Goal: Information Seeking & Learning: Find contact information

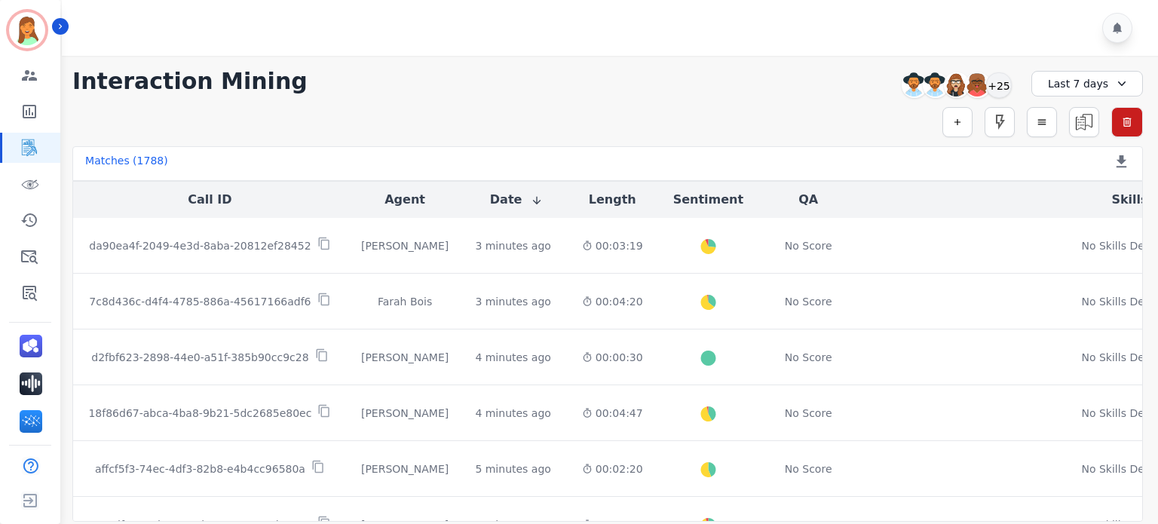
click at [778, 96] on div "**********" at bounding box center [607, 289] width 1101 height 466
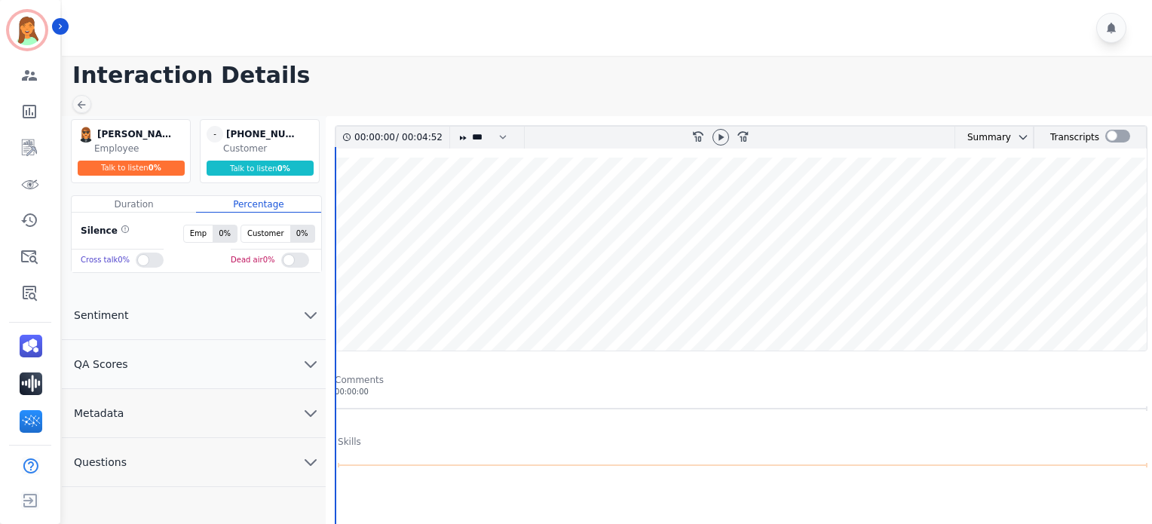
click at [311, 461] on icon "chevron down" at bounding box center [310, 462] width 11 height 5
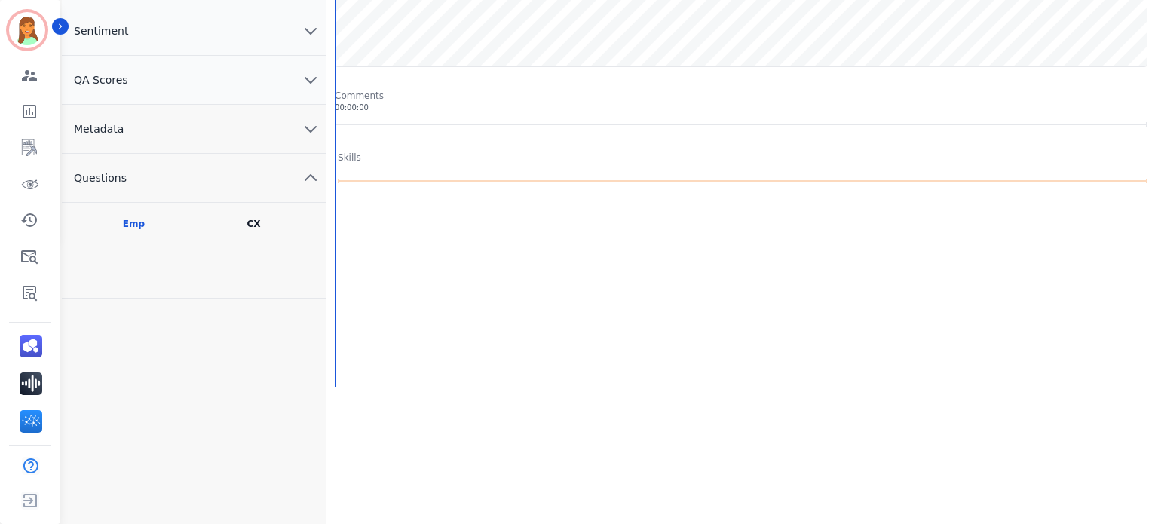
click at [311, 129] on icon "chevron down" at bounding box center [311, 129] width 18 height 18
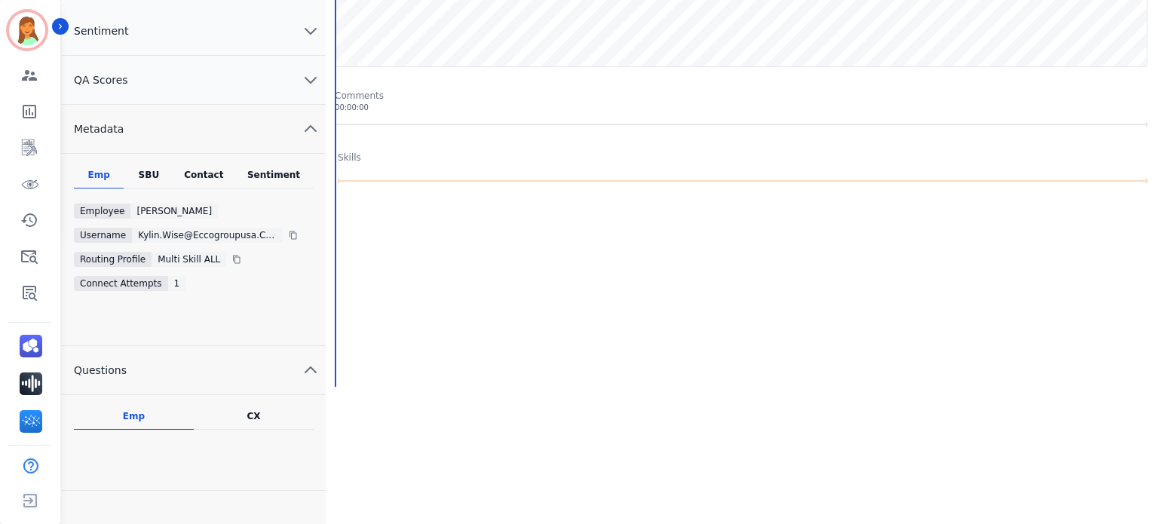
click at [292, 174] on div "Sentiment" at bounding box center [274, 179] width 80 height 20
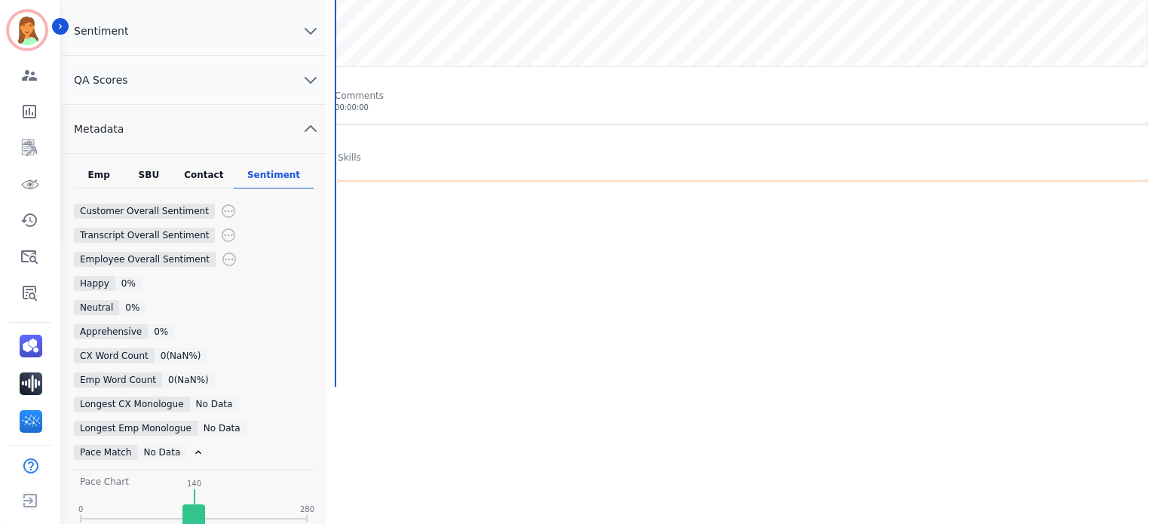
click at [226, 170] on div "Contact" at bounding box center [204, 179] width 60 height 20
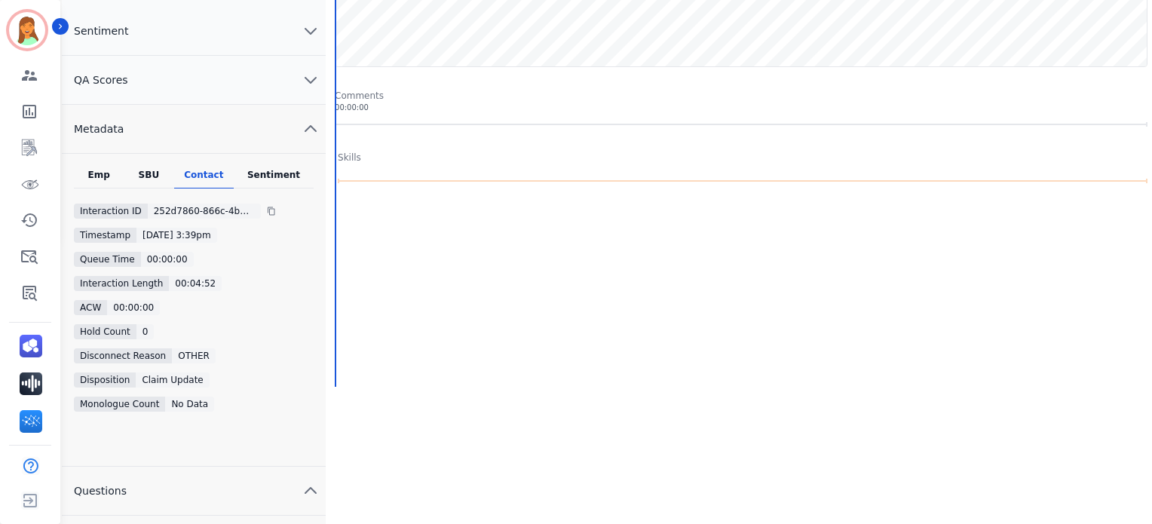
scroll to position [0, 0]
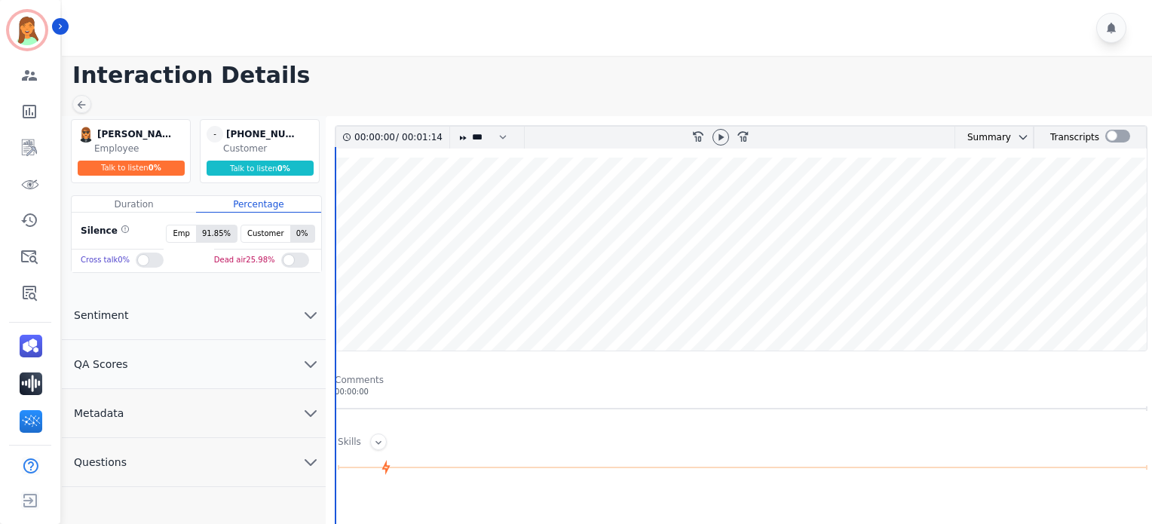
click at [283, 409] on button "Metadata" at bounding box center [194, 413] width 264 height 49
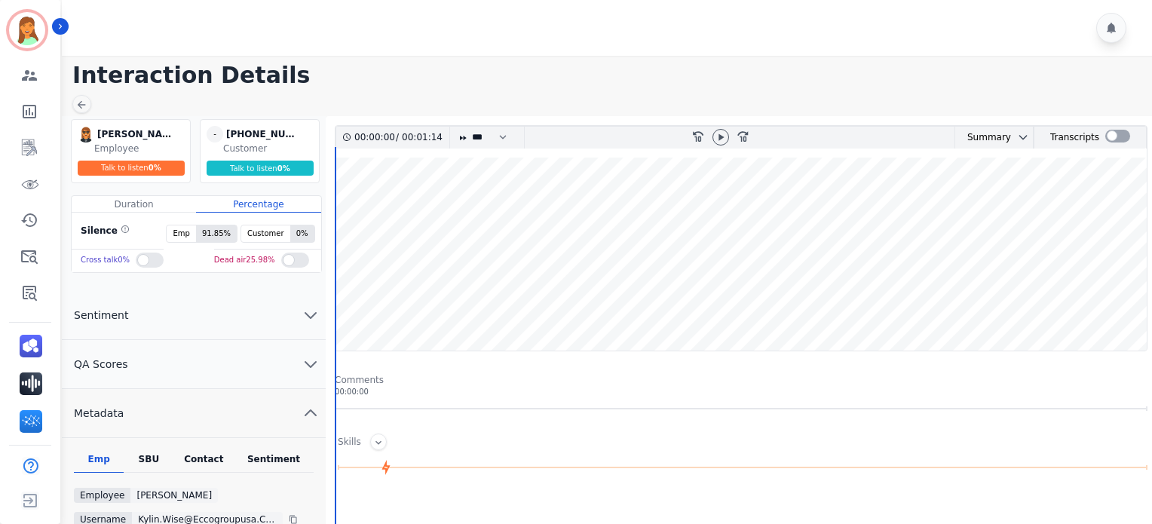
click at [200, 453] on div "Contact" at bounding box center [204, 463] width 60 height 20
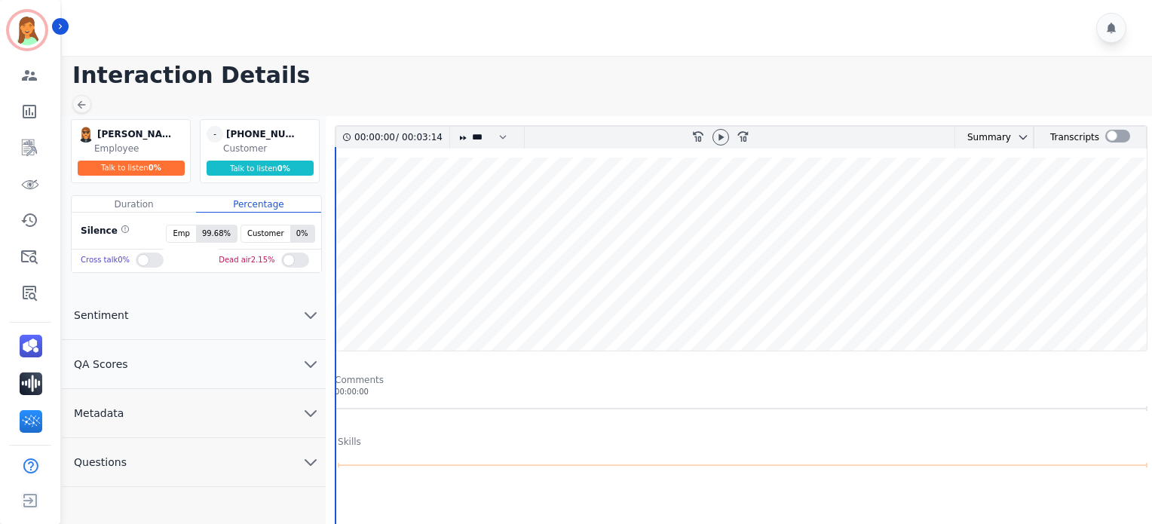
click at [265, 421] on button "Metadata" at bounding box center [194, 413] width 264 height 49
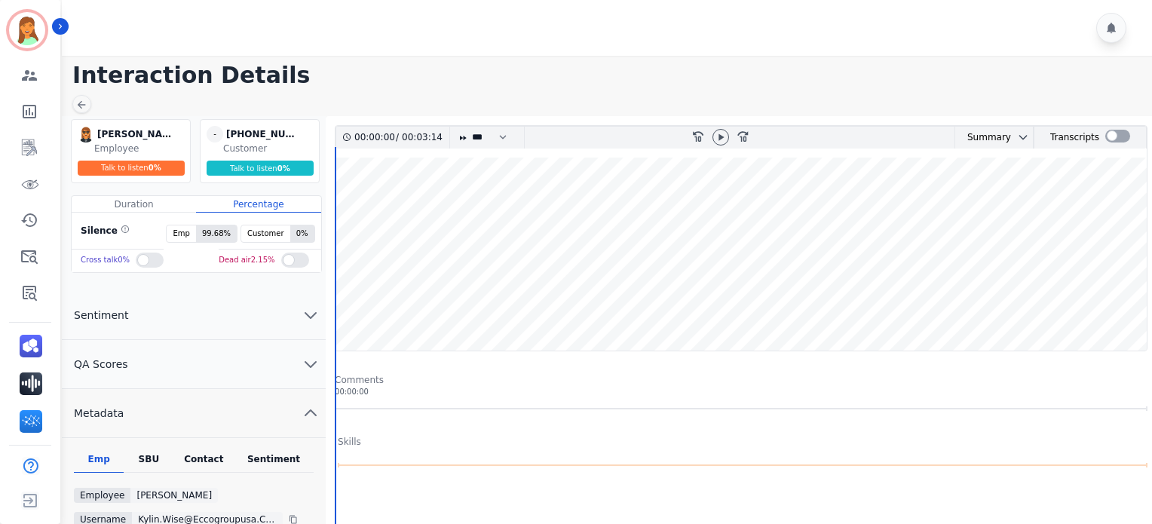
click at [207, 443] on div "Emp SBU Contact Sentiment Employee Kylin Wise Username kylin.wise@eccogroupusa.…" at bounding box center [194, 534] width 264 height 192
click at [205, 450] on div "Emp SBU Contact Sentiment Employee Kylin Wise Username kylin.wise@eccogroupusa.…" at bounding box center [194, 534] width 264 height 192
click at [208, 455] on div "Contact" at bounding box center [204, 463] width 60 height 20
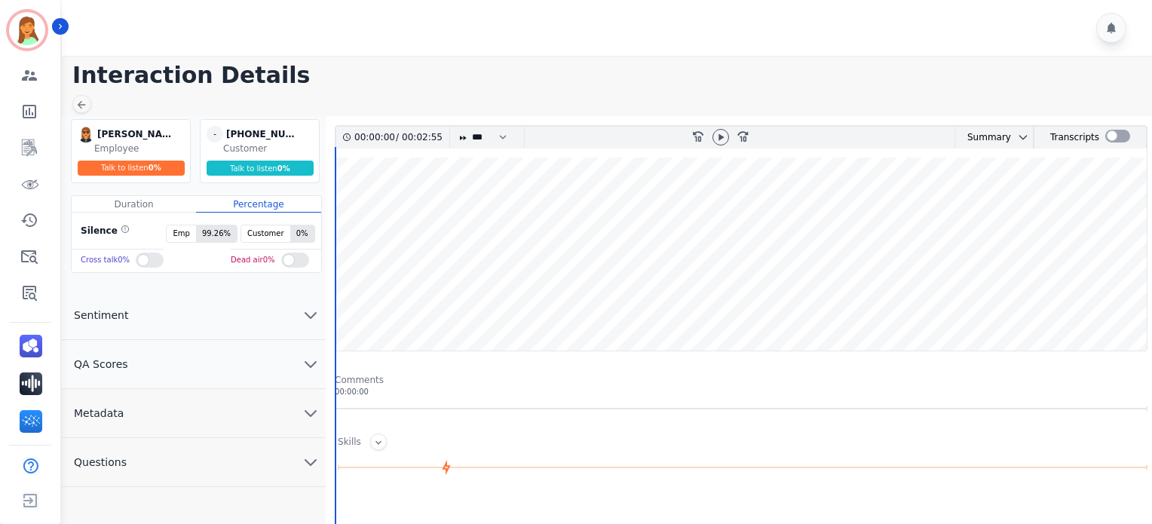
click at [245, 424] on button "Metadata" at bounding box center [194, 413] width 264 height 49
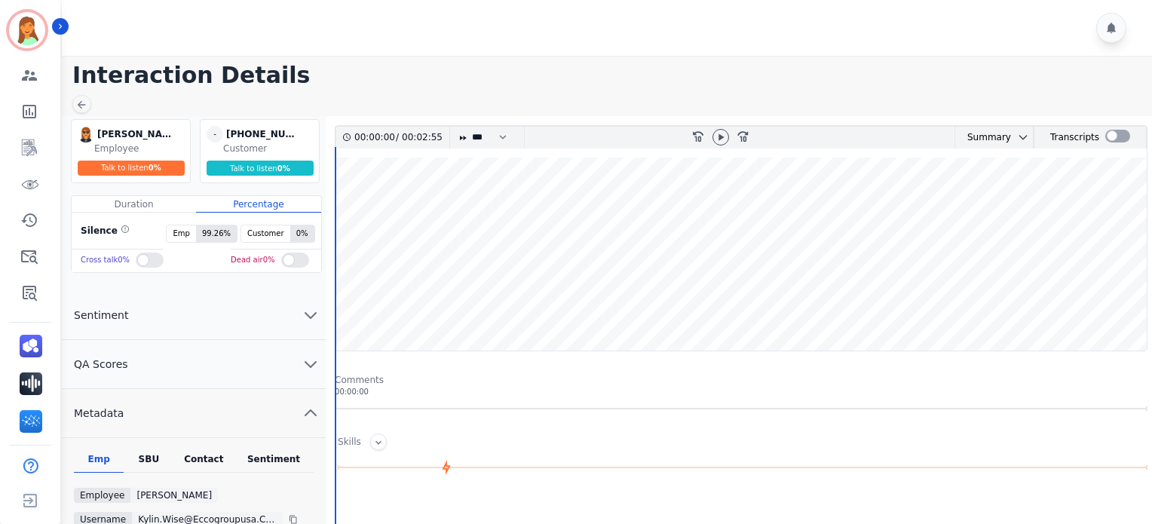
click at [205, 445] on div "Emp SBU Contact Sentiment Employee Kylin Wise Username kylin.wise@eccogroupusa.…" at bounding box center [194, 534] width 264 height 192
click at [204, 447] on div "Emp SBU Contact Sentiment Employee Kylin Wise Username kylin.wise@eccogroupusa.…" at bounding box center [194, 534] width 264 height 192
click at [204, 458] on div "Contact" at bounding box center [204, 463] width 60 height 20
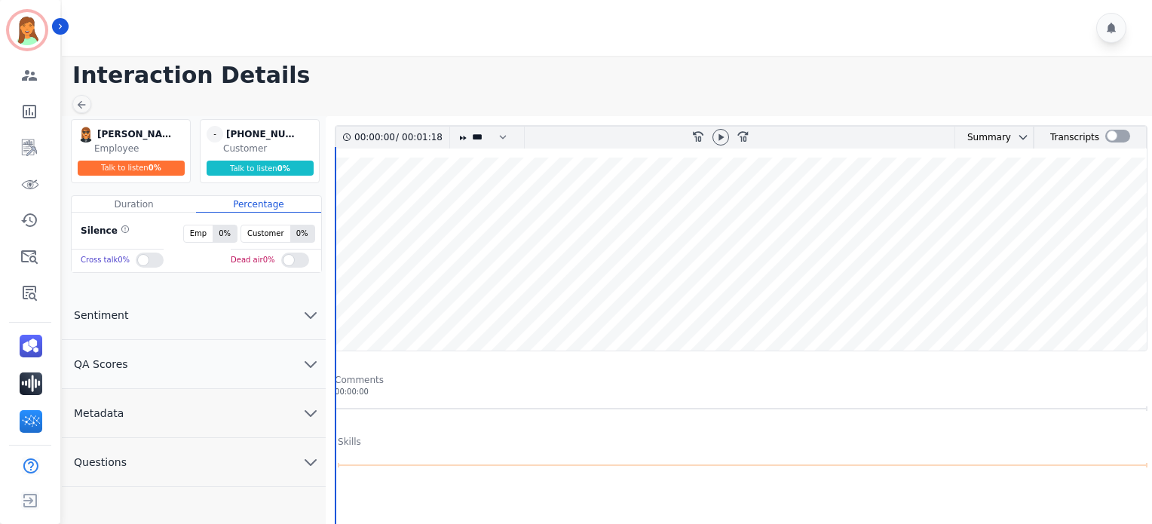
drag, startPoint x: 275, startPoint y: 397, endPoint x: 275, endPoint y: 406, distance: 8.3
click at [275, 400] on button "Metadata" at bounding box center [194, 413] width 264 height 49
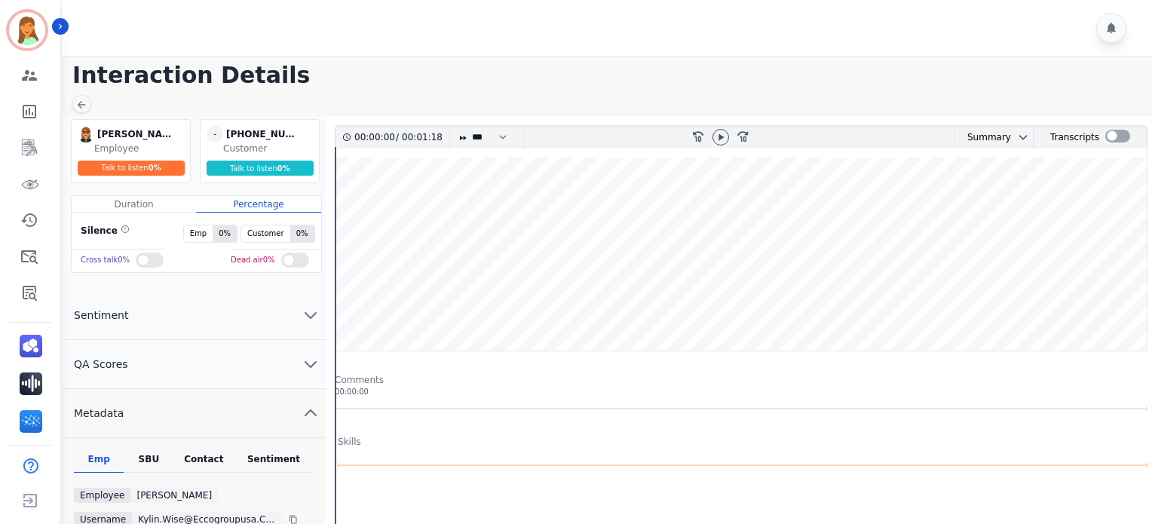
click at [217, 458] on div "Contact" at bounding box center [204, 463] width 60 height 20
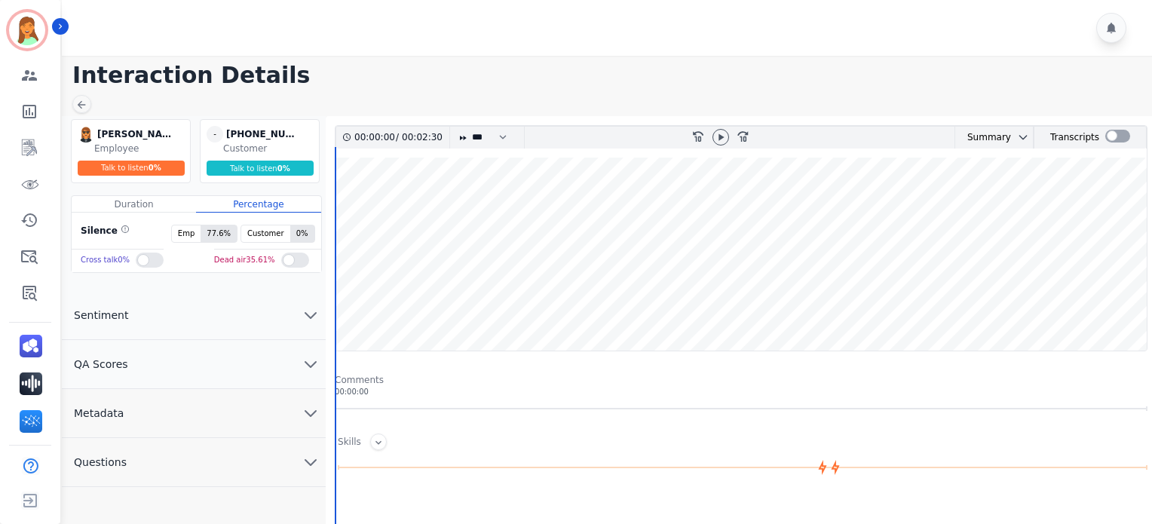
click at [230, 415] on button "Metadata" at bounding box center [194, 413] width 264 height 49
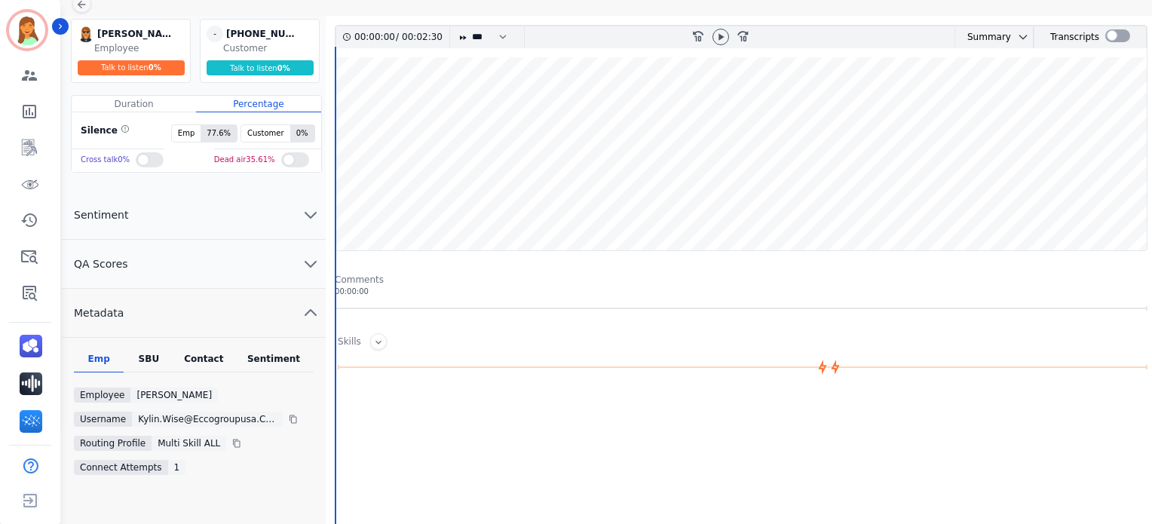
scroll to position [201, 0]
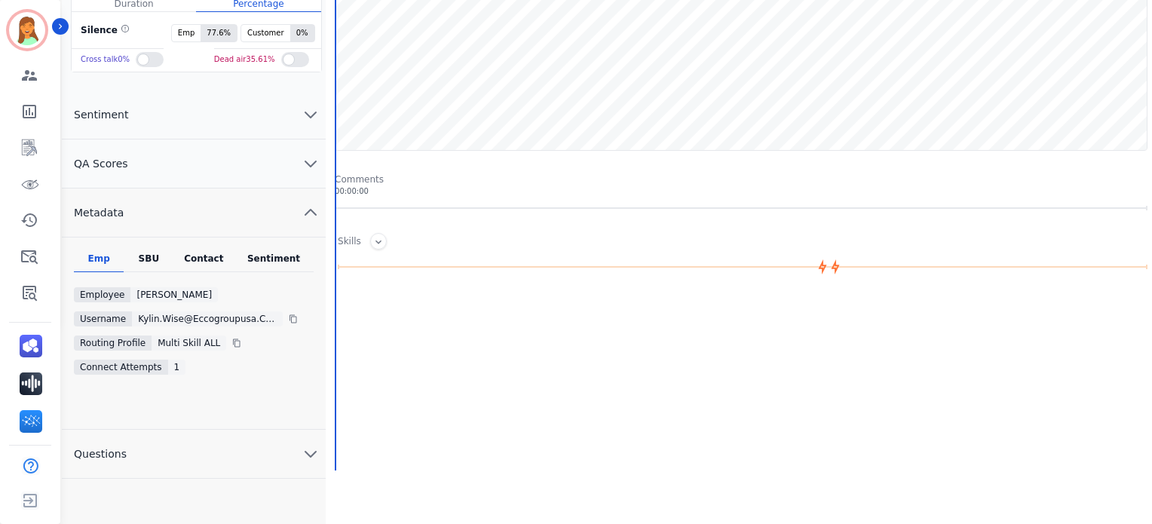
click at [200, 253] on div "Contact" at bounding box center [204, 263] width 60 height 20
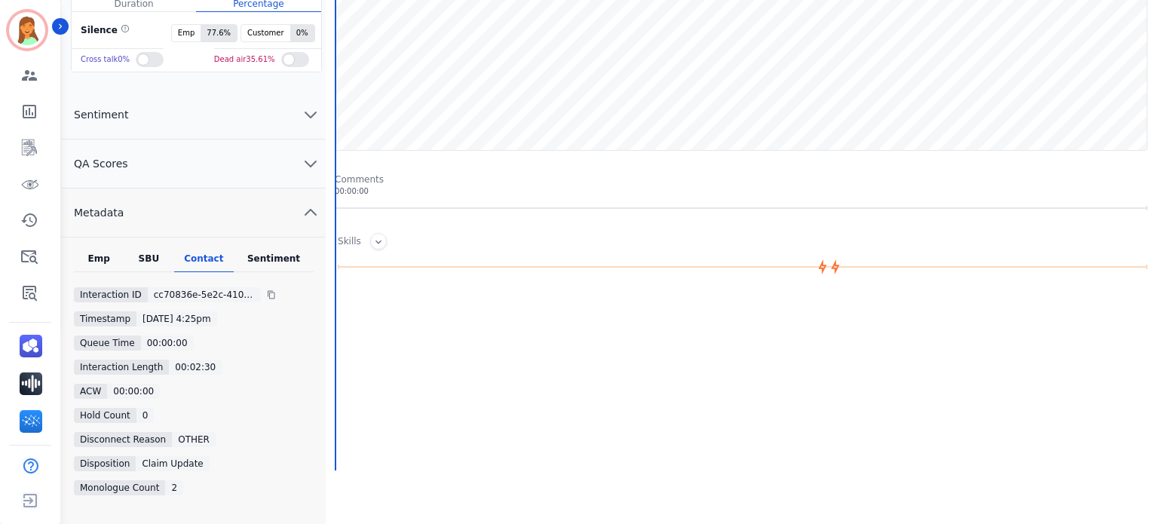
scroll to position [0, 0]
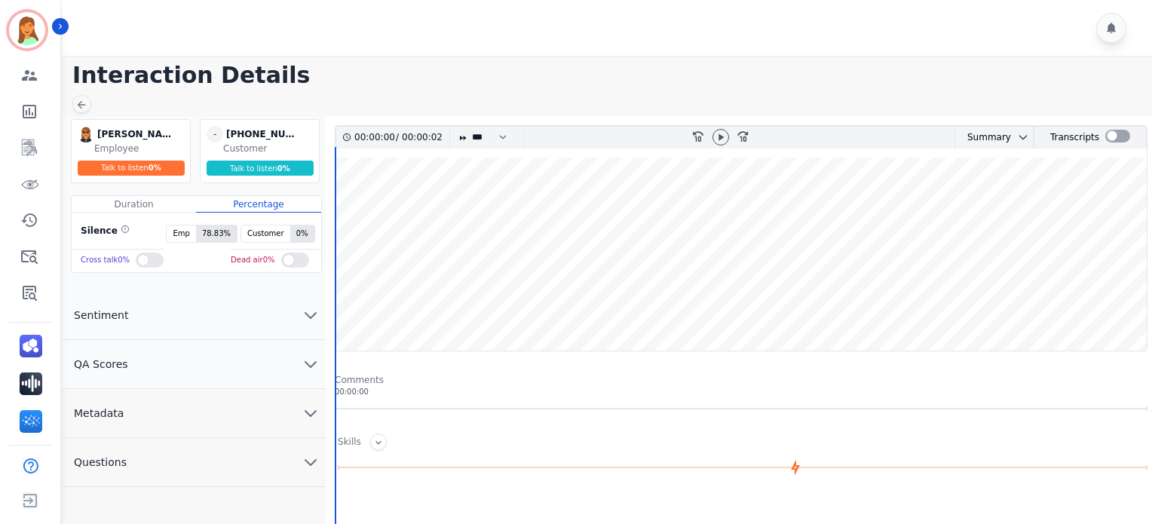
click at [272, 411] on button "Metadata" at bounding box center [194, 413] width 264 height 49
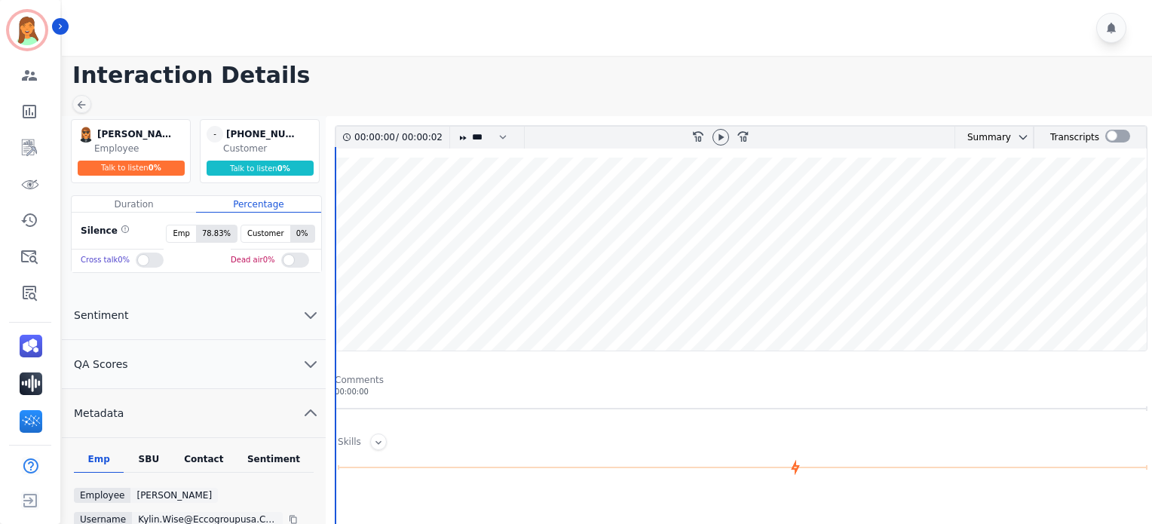
click at [211, 453] on div "Contact" at bounding box center [204, 463] width 60 height 20
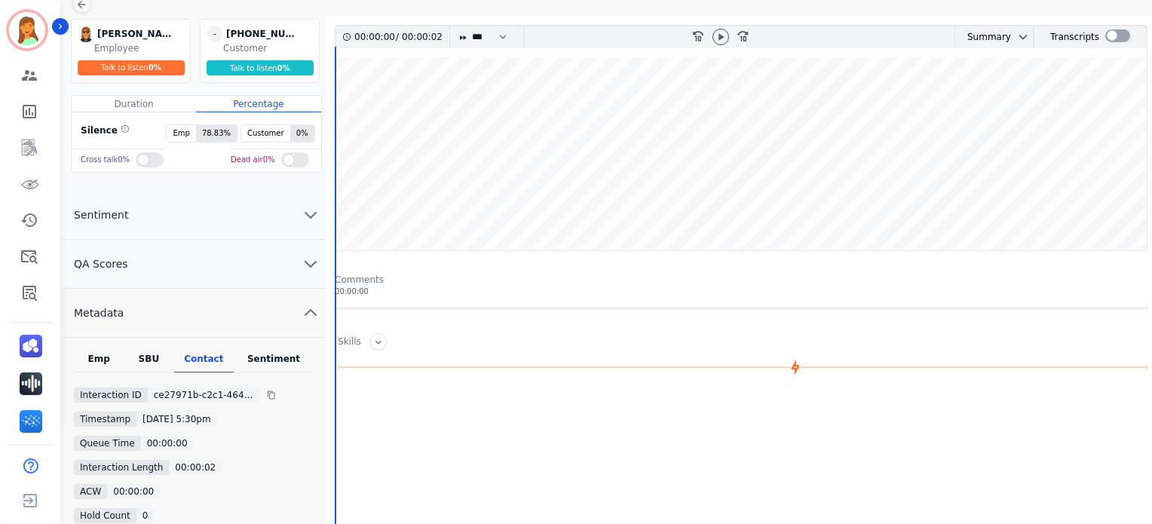
scroll to position [201, 0]
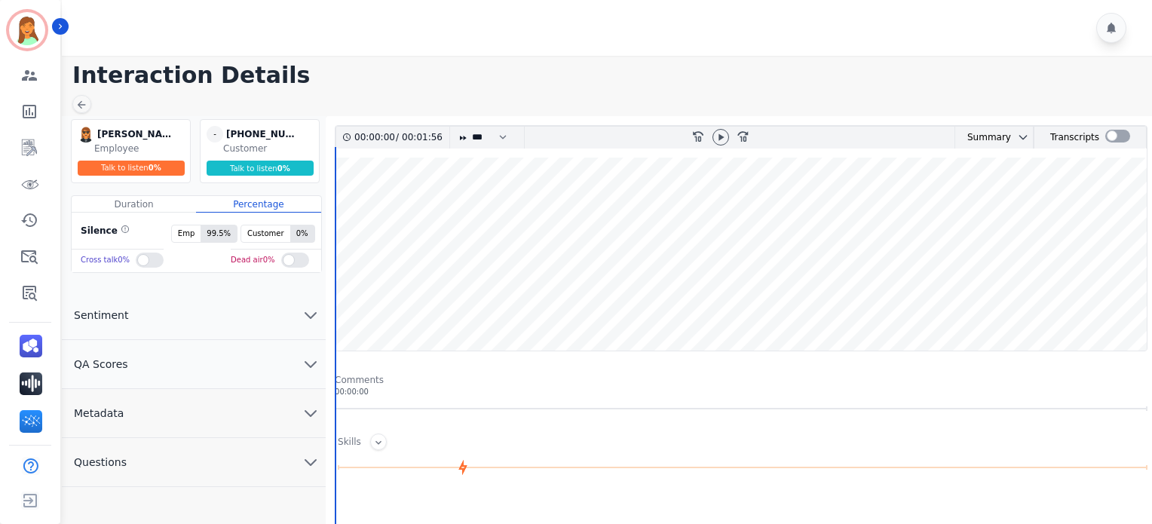
click at [256, 401] on button "Metadata" at bounding box center [194, 413] width 264 height 49
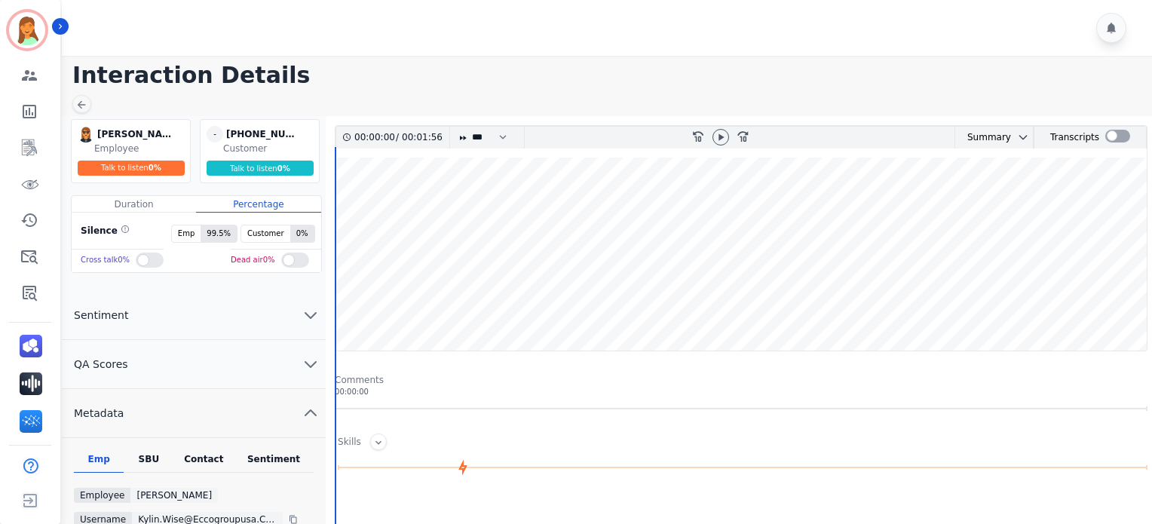
click at [197, 468] on div "Contact" at bounding box center [204, 463] width 60 height 20
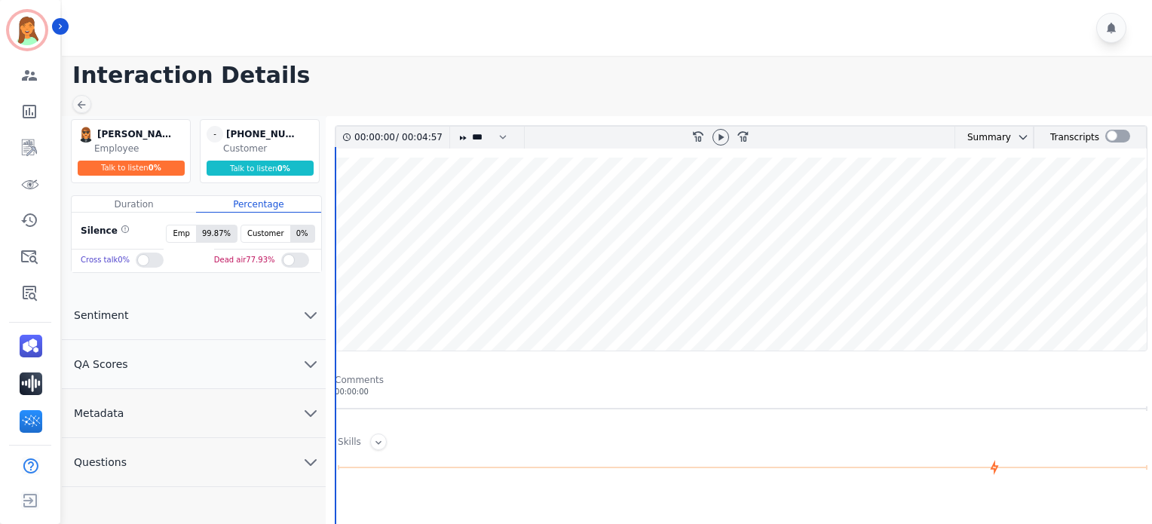
click at [199, 418] on button "Metadata" at bounding box center [194, 413] width 264 height 49
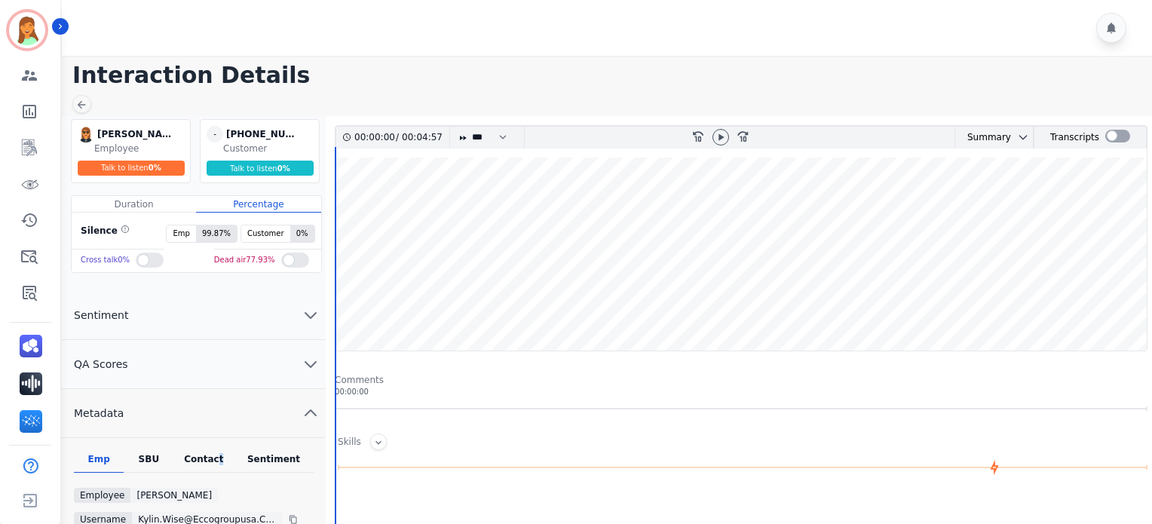
click at [217, 456] on div "Contact" at bounding box center [204, 463] width 60 height 20
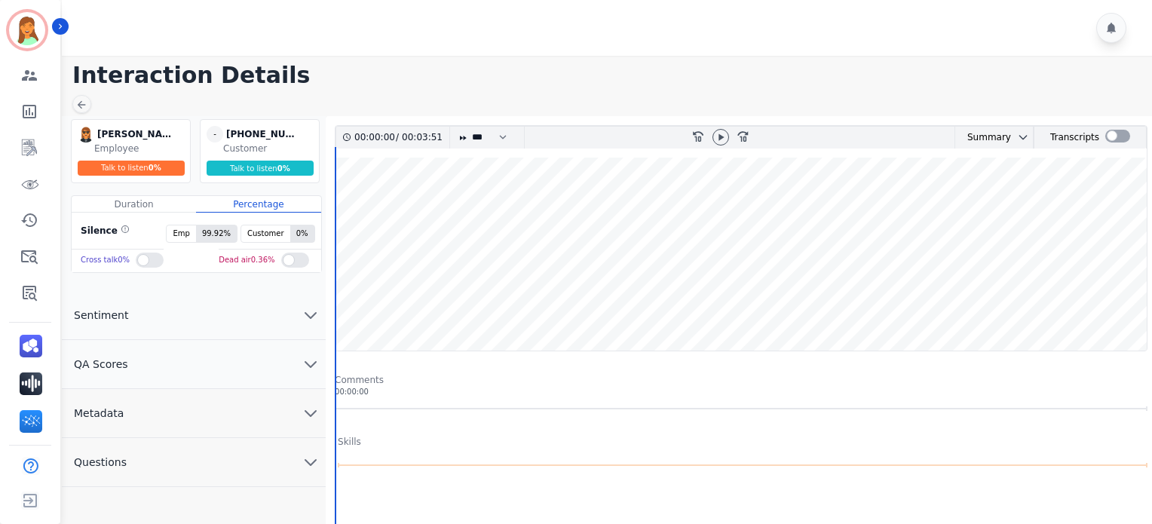
click at [268, 399] on button "Metadata" at bounding box center [194, 413] width 264 height 49
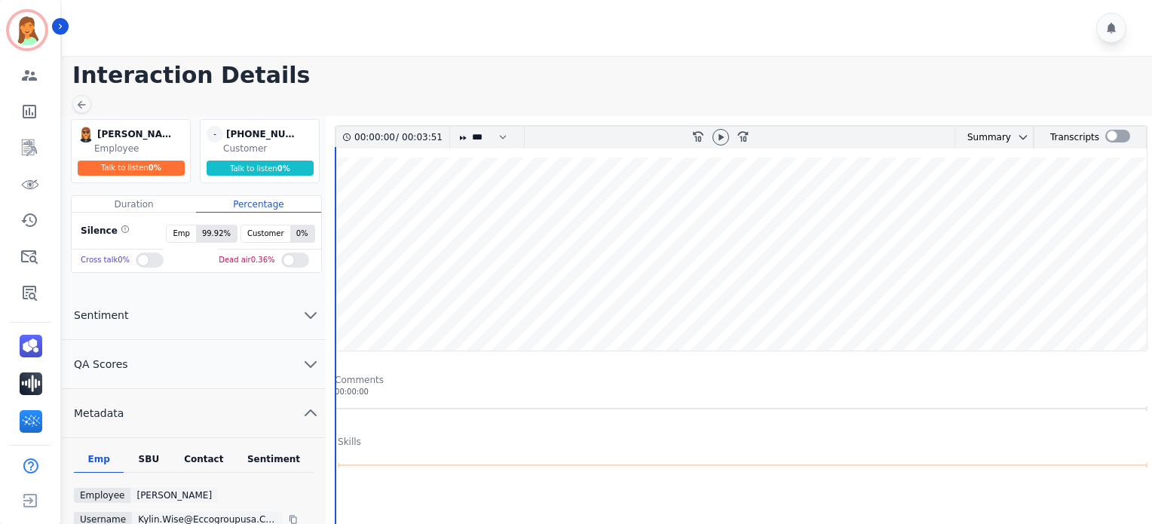
scroll to position [201, 0]
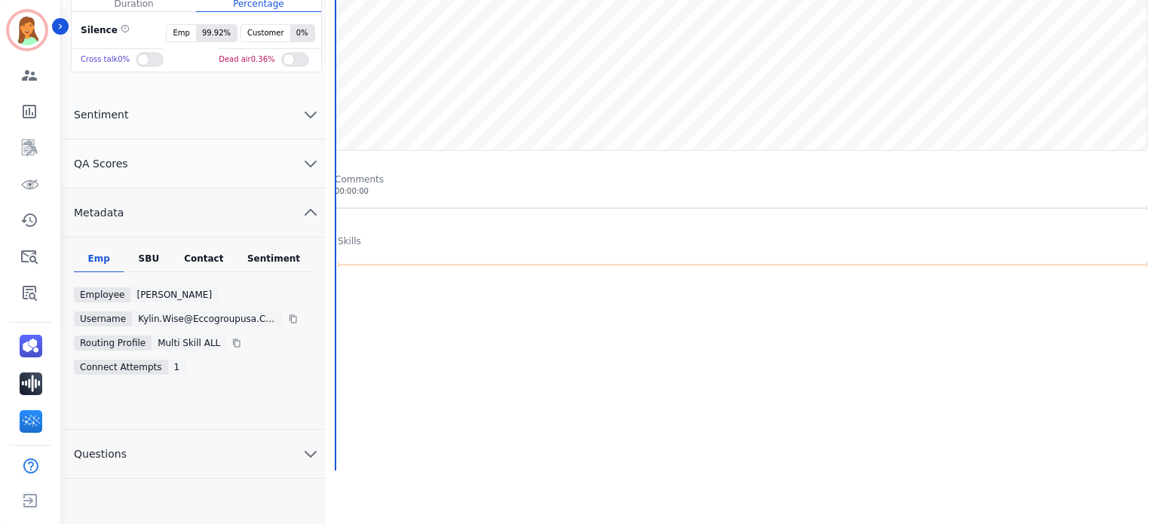
click at [215, 253] on div "Contact" at bounding box center [204, 263] width 60 height 20
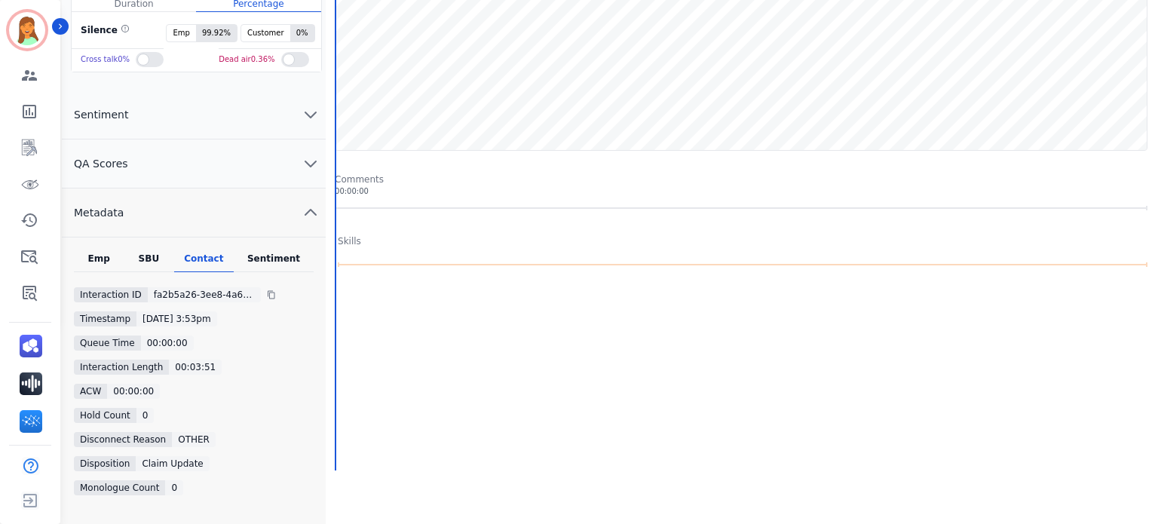
scroll to position [0, 0]
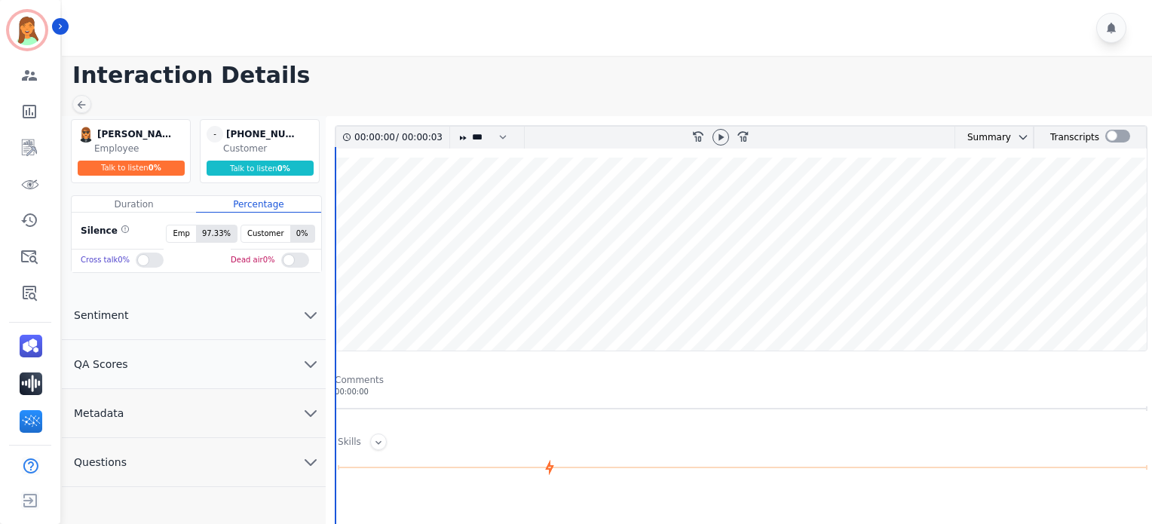
click at [263, 393] on button "Metadata" at bounding box center [194, 413] width 264 height 49
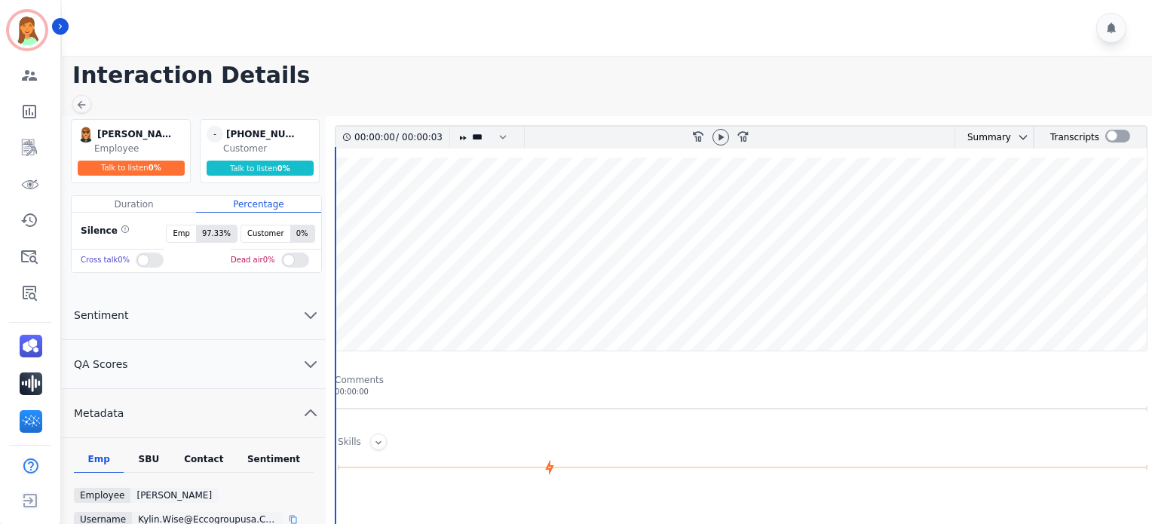
scroll to position [100, 0]
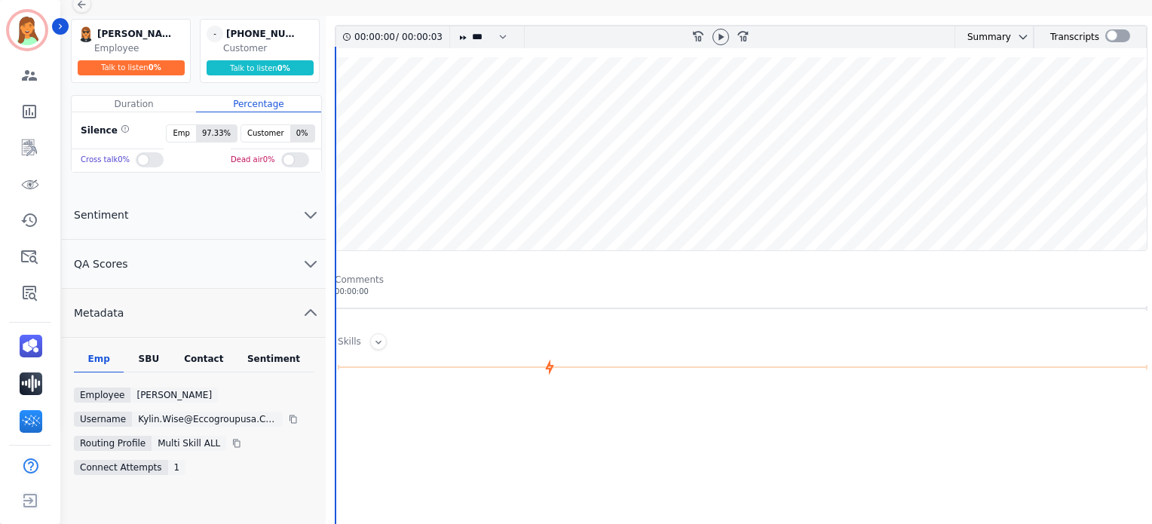
click at [217, 369] on div "Contact" at bounding box center [204, 363] width 60 height 20
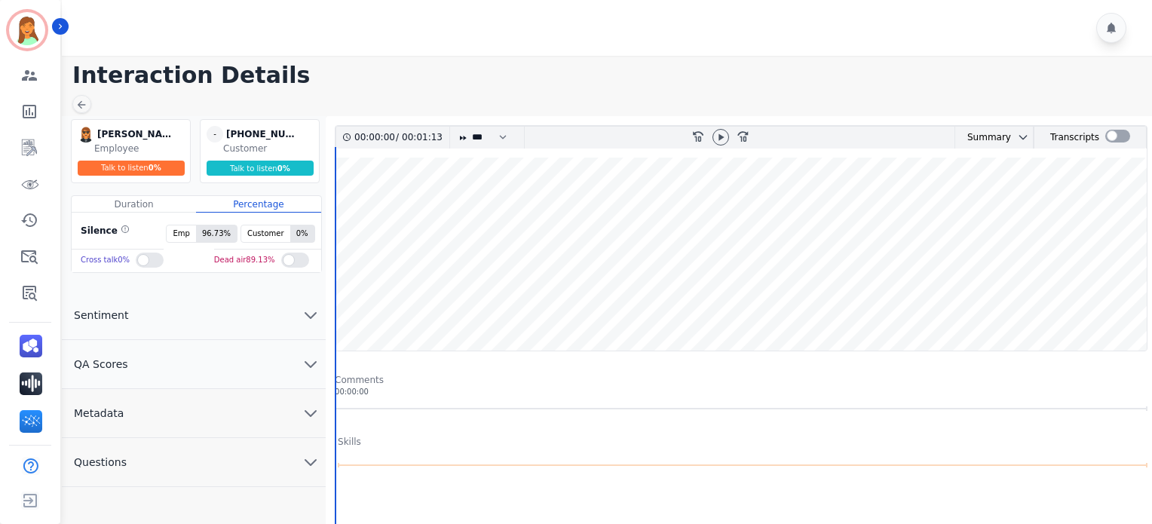
click at [170, 399] on button "Metadata" at bounding box center [194, 413] width 264 height 49
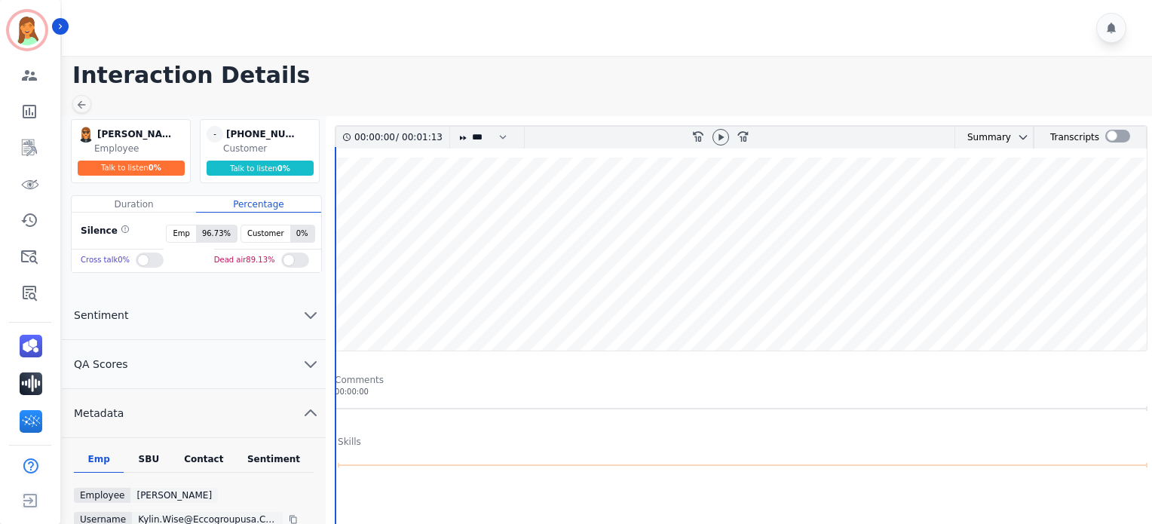
scroll to position [100, 0]
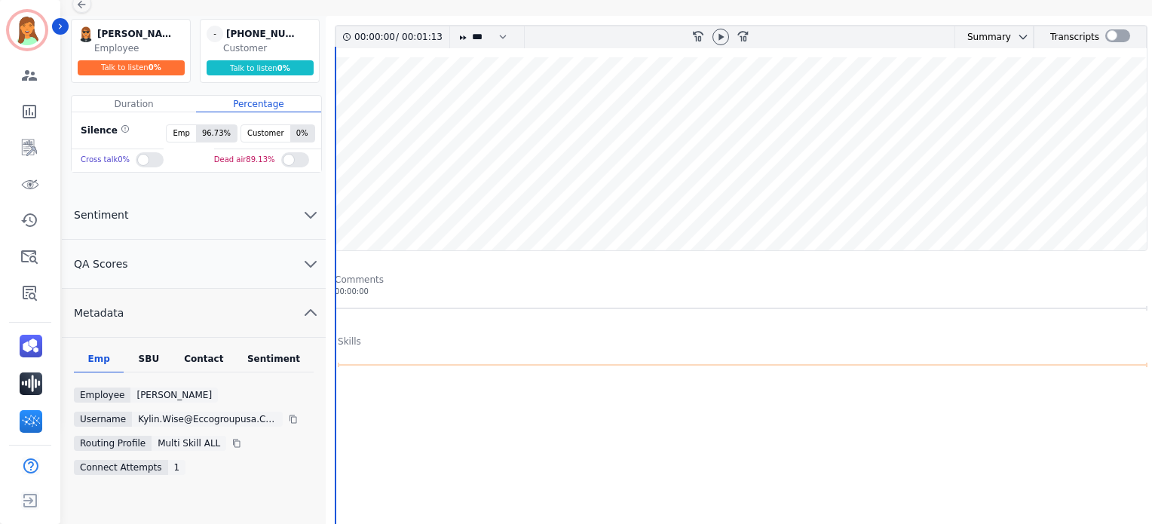
click at [203, 341] on div "Emp SBU Contact Sentiment Employee Kylin Wise Username kylin.wise@eccogroupusa.…" at bounding box center [194, 434] width 264 height 192
click at [209, 359] on div "Contact" at bounding box center [204, 363] width 60 height 20
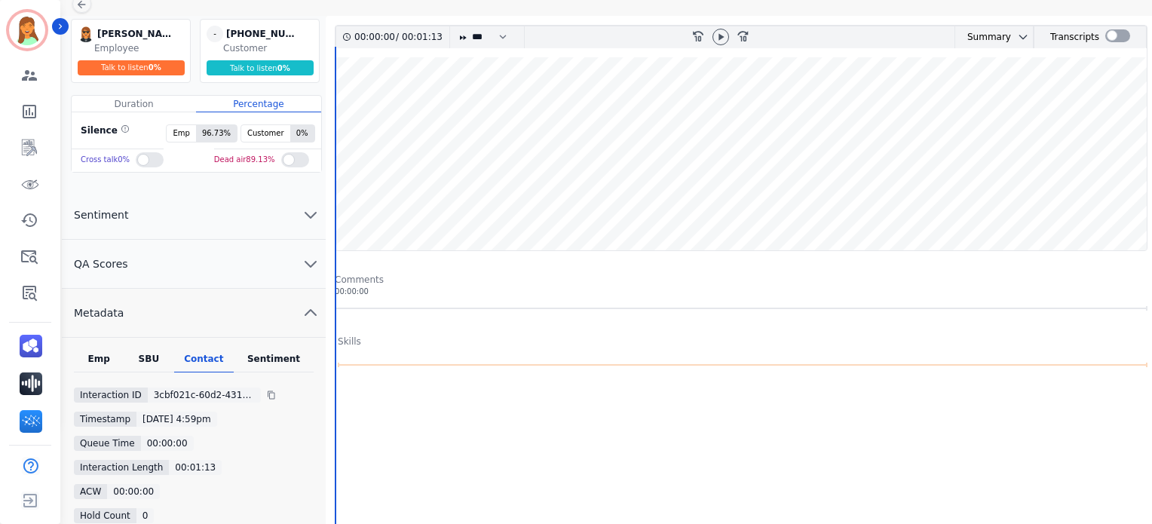
scroll to position [284, 0]
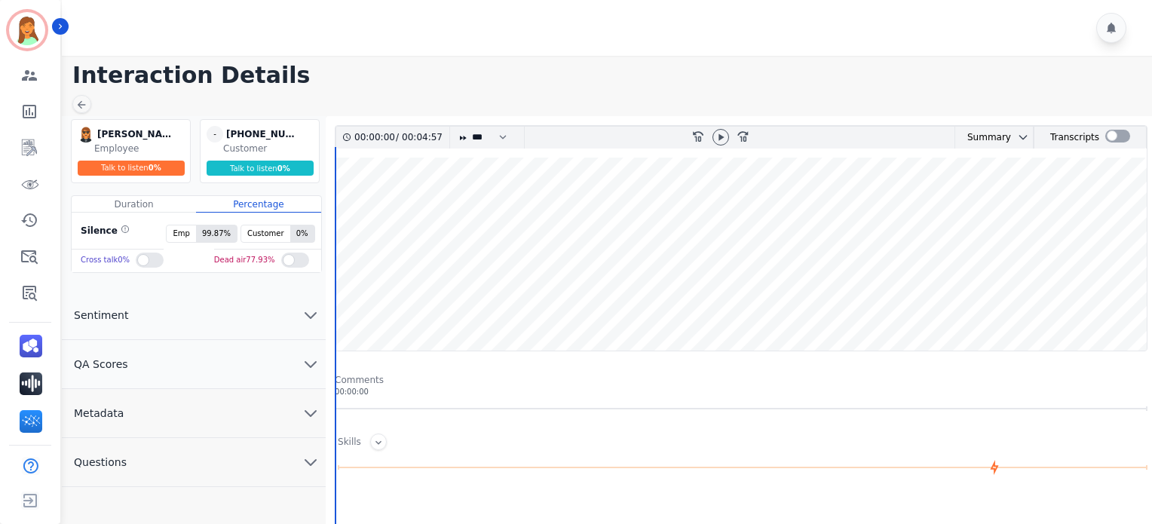
click at [294, 404] on button "Metadata" at bounding box center [194, 413] width 264 height 49
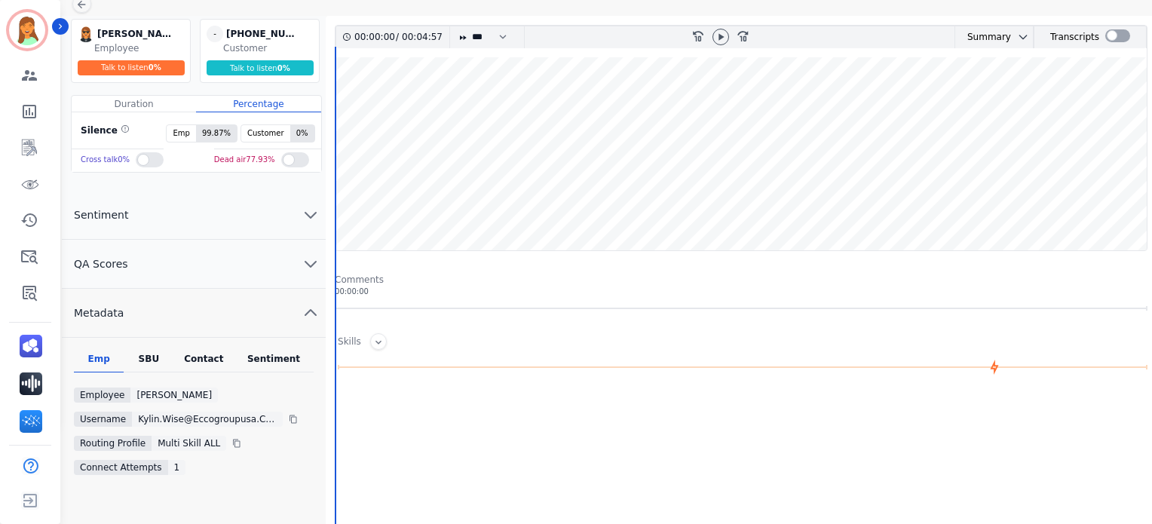
scroll to position [201, 0]
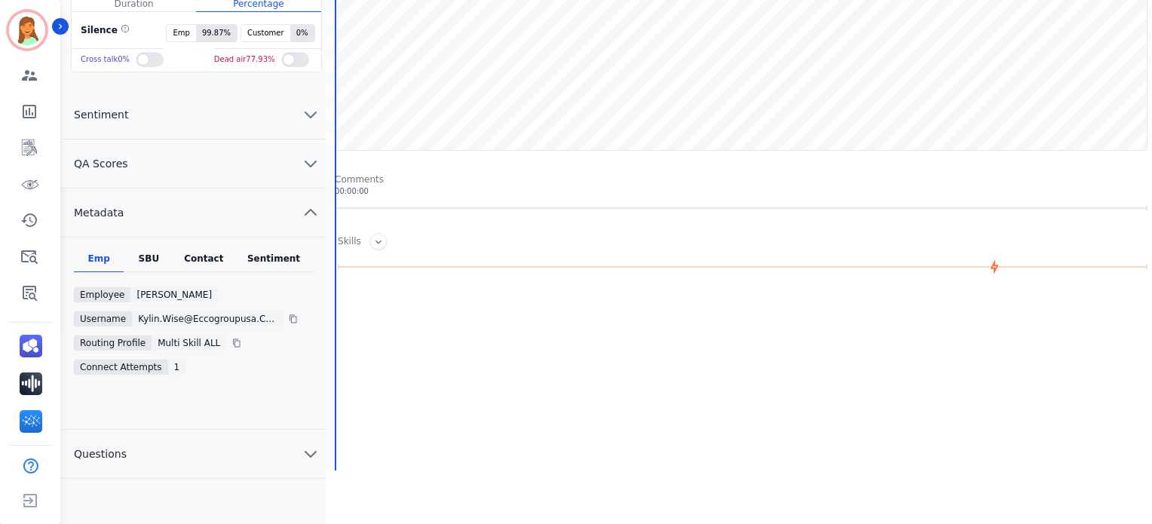
click at [198, 257] on div "Contact" at bounding box center [204, 263] width 60 height 20
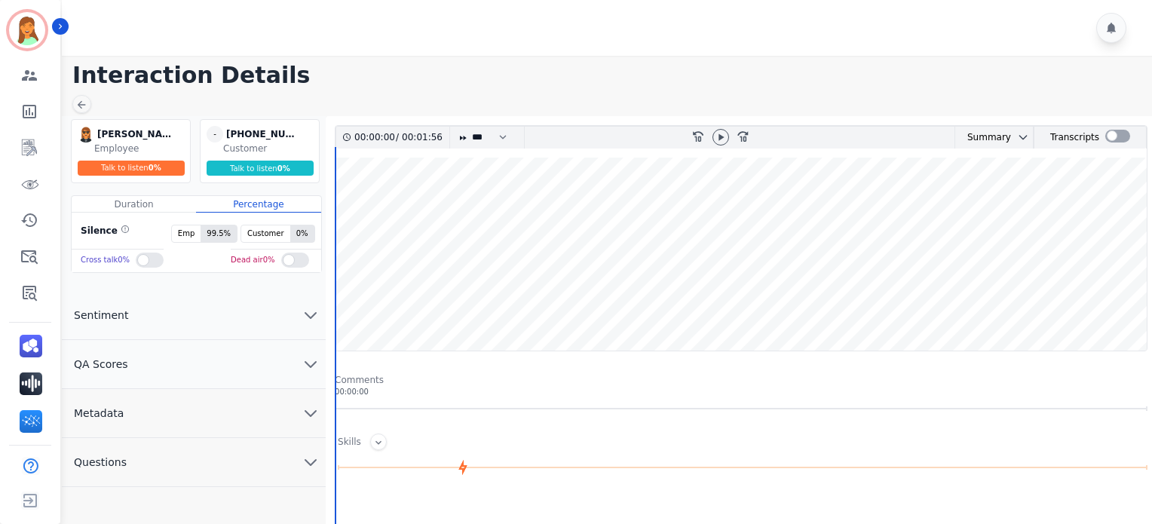
click at [187, 409] on button "Metadata" at bounding box center [194, 413] width 264 height 49
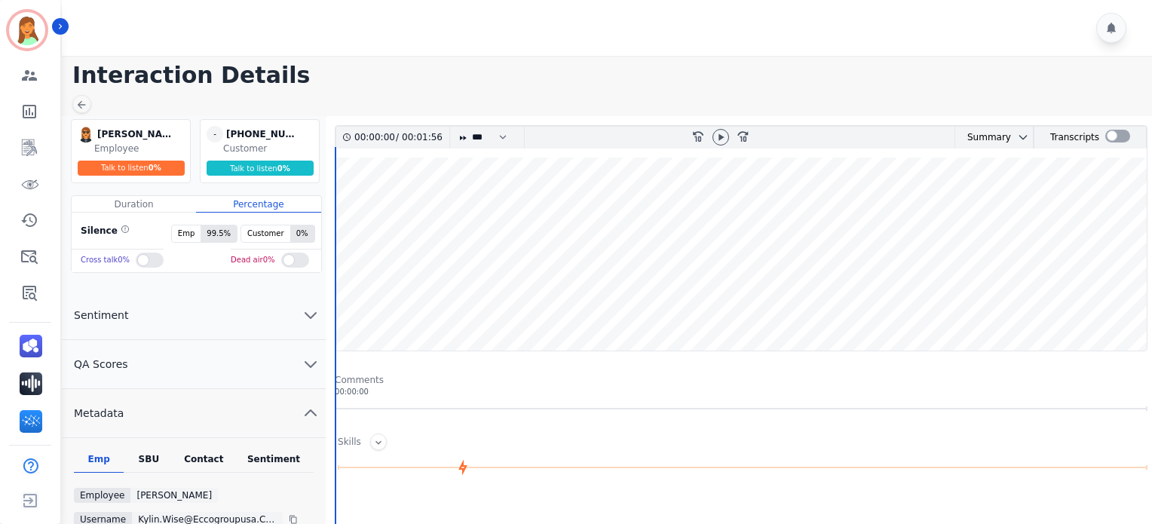
click at [223, 459] on div "Contact" at bounding box center [204, 463] width 60 height 20
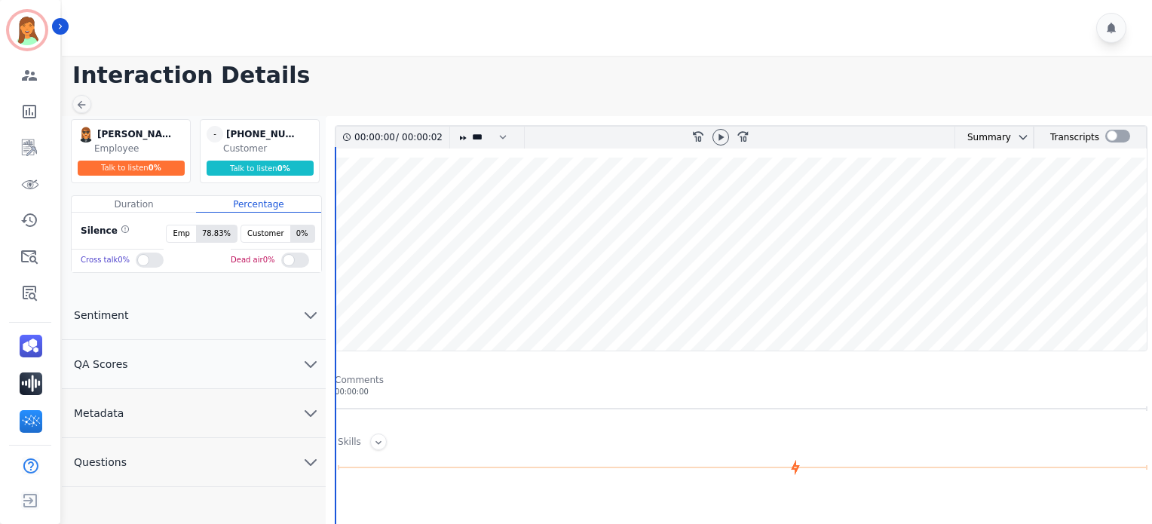
click at [277, 415] on button "Metadata" at bounding box center [194, 413] width 264 height 49
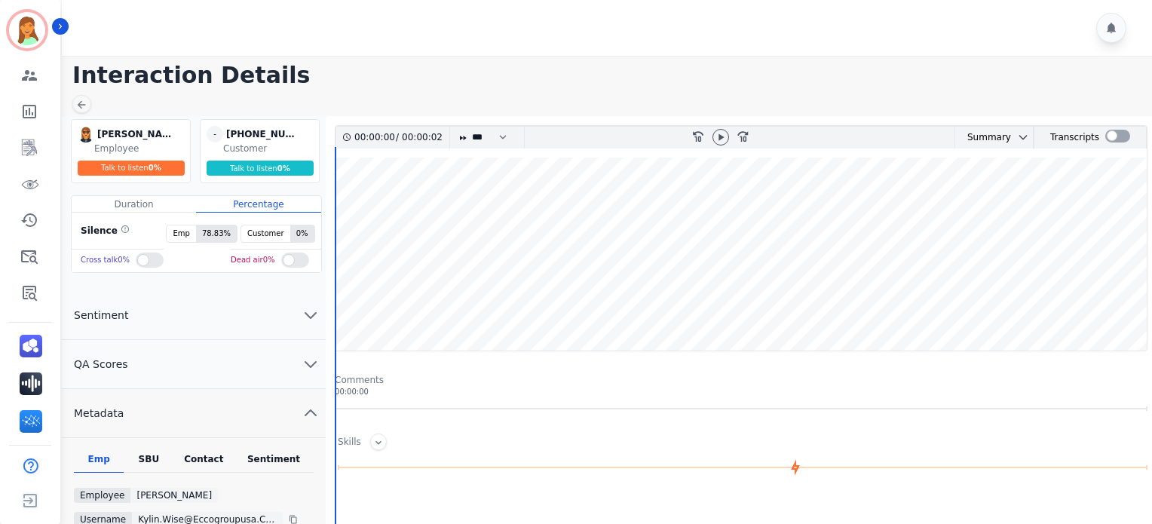
click at [185, 458] on div "Contact" at bounding box center [204, 463] width 60 height 20
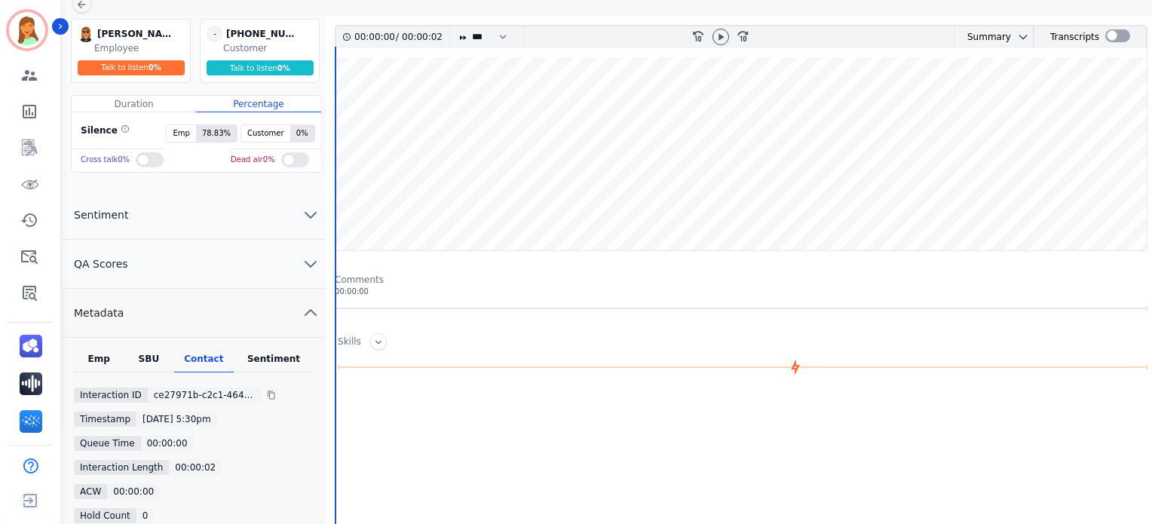
scroll to position [201, 0]
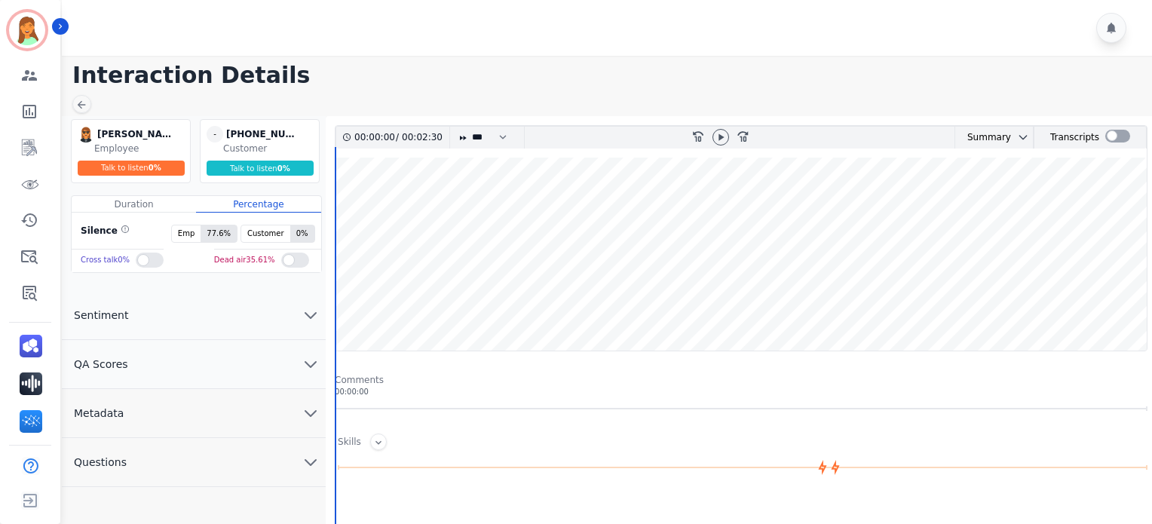
drag, startPoint x: 188, startPoint y: 398, endPoint x: 222, endPoint y: 425, distance: 42.9
click at [217, 386] on div "Kylin Wise Kylin Wise Employee Talk to listen 0 % - +18646750364 +18646750364 C…" at bounding box center [194, 491] width 264 height 751
click at [217, 412] on button "Metadata" at bounding box center [194, 413] width 264 height 49
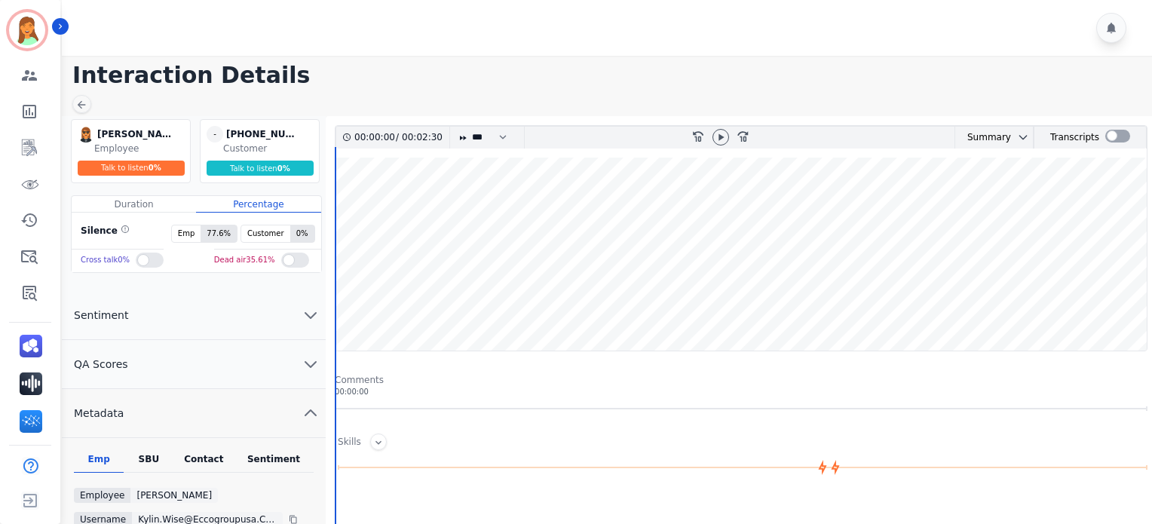
scroll to position [201, 0]
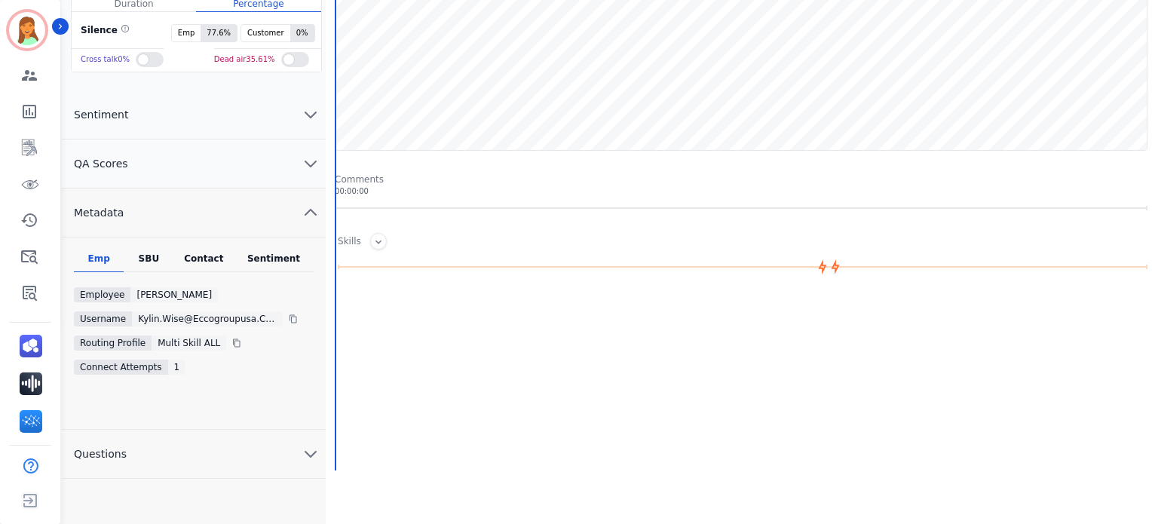
click at [211, 260] on div "Contact" at bounding box center [204, 263] width 60 height 20
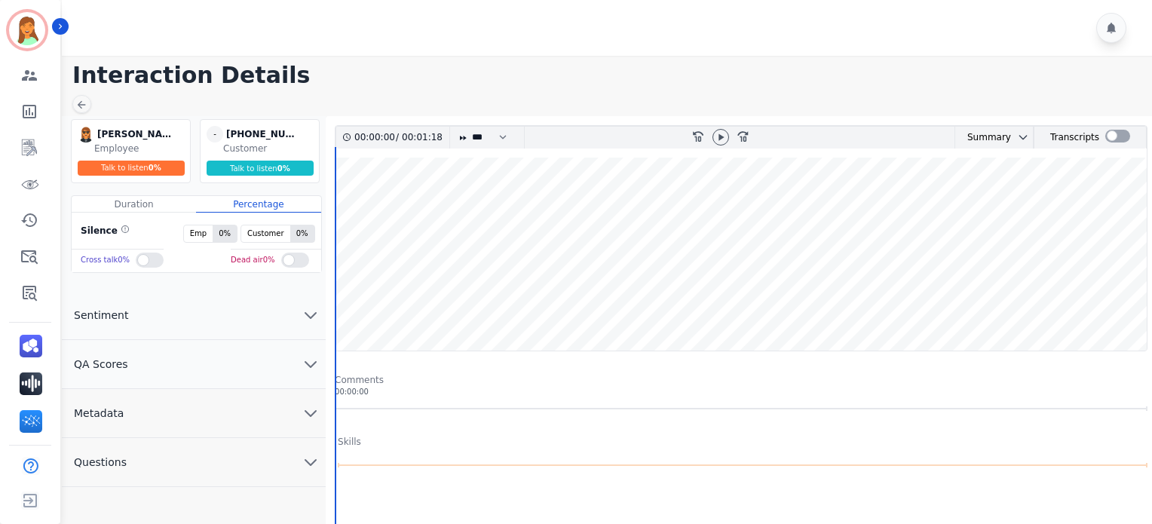
click at [147, 410] on button "Metadata" at bounding box center [194, 413] width 264 height 49
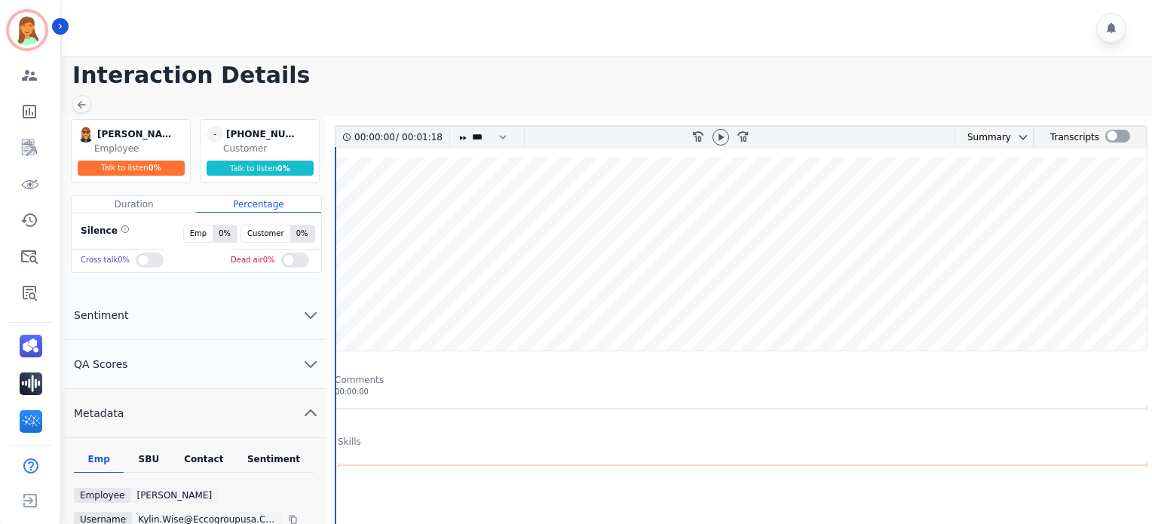
scroll to position [201, 0]
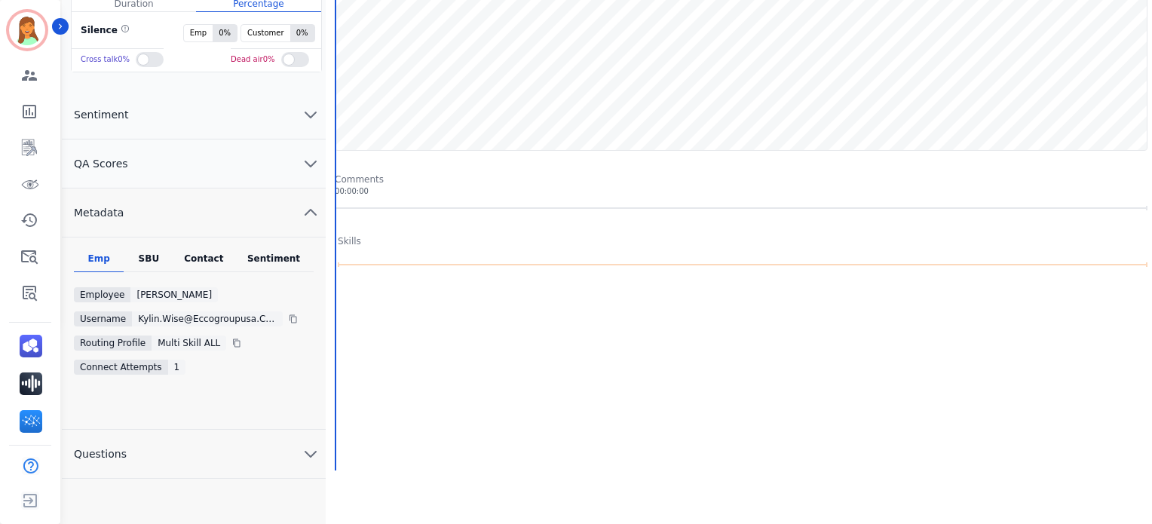
click at [184, 247] on div "Emp SBU Contact Sentiment Employee Kylin Wise Username kylin.wise@eccogroupusa.…" at bounding box center [194, 333] width 264 height 192
click at [194, 253] on div "Contact" at bounding box center [204, 263] width 60 height 20
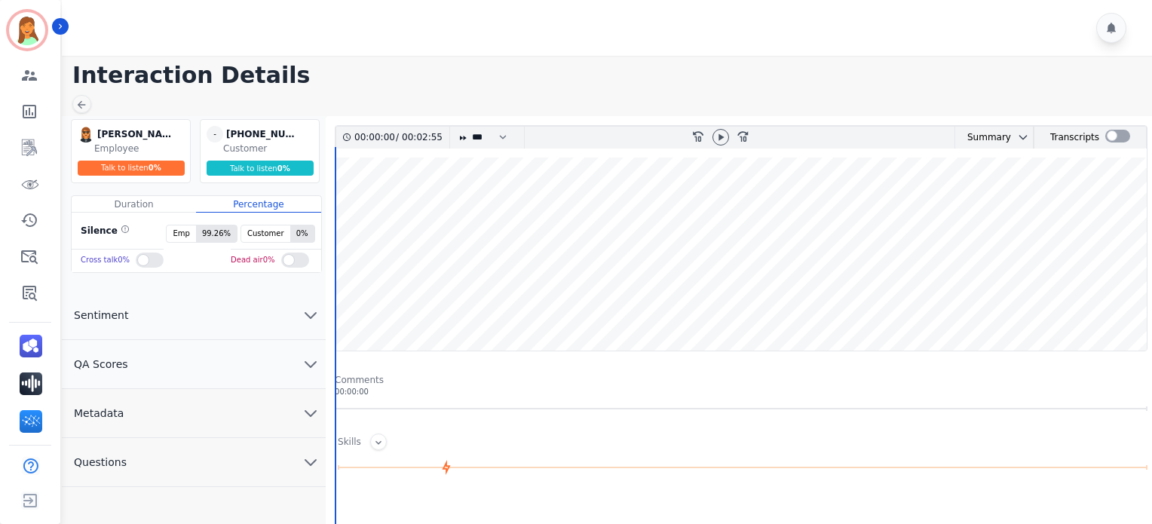
click at [204, 415] on button "Metadata" at bounding box center [194, 413] width 264 height 49
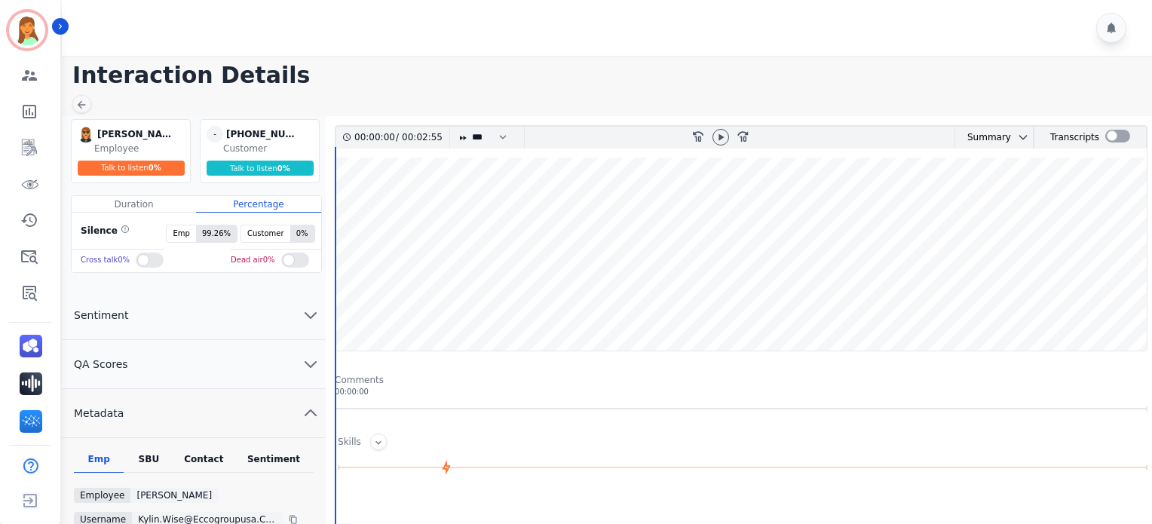
scroll to position [201, 0]
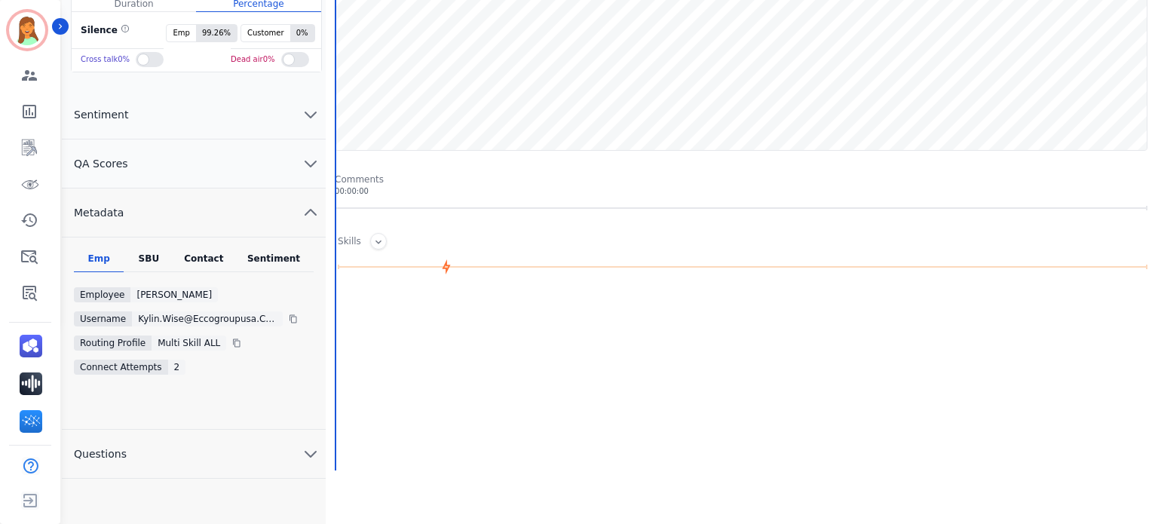
click at [211, 259] on div "Contact" at bounding box center [204, 263] width 60 height 20
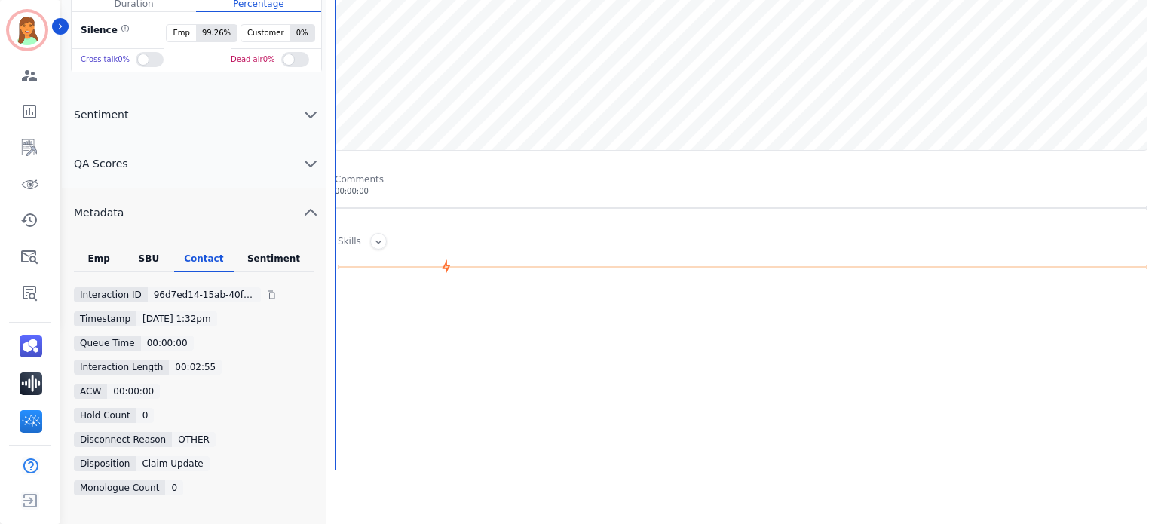
scroll to position [0, 0]
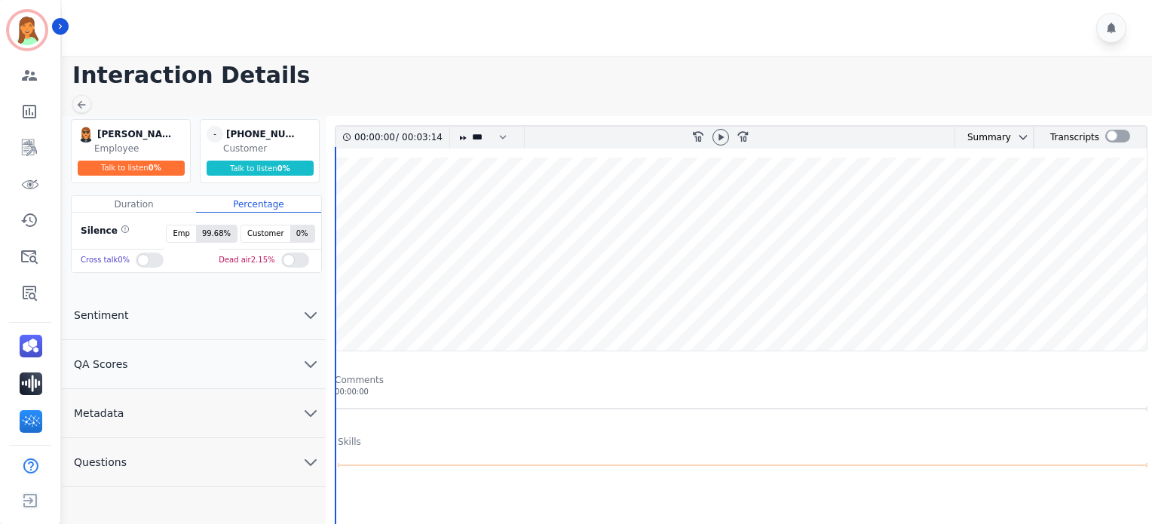
click at [262, 418] on button "Metadata" at bounding box center [194, 413] width 264 height 49
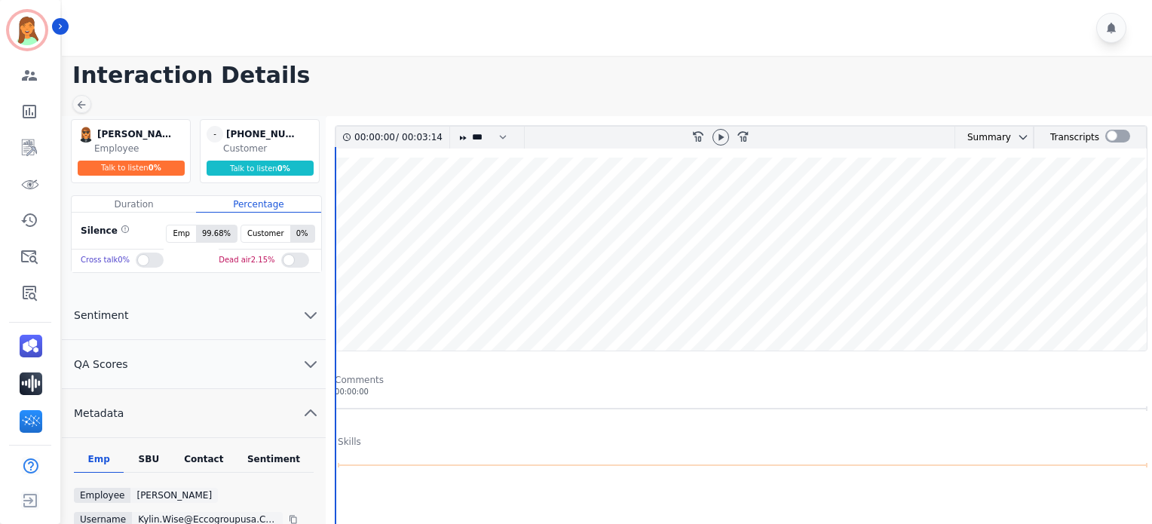
click at [222, 455] on div "Contact" at bounding box center [204, 463] width 60 height 20
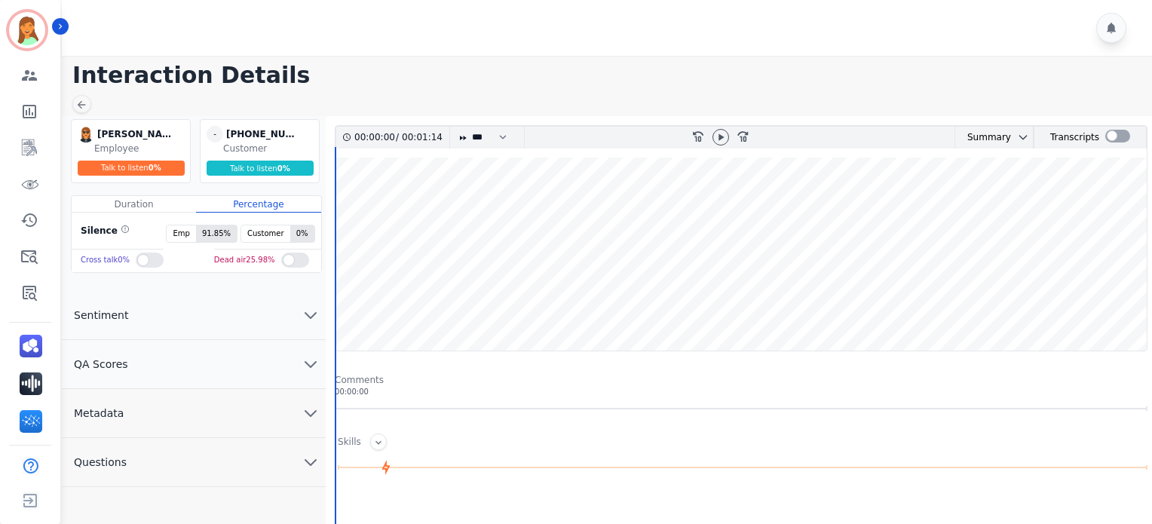
click at [305, 406] on icon "chevron down" at bounding box center [311, 413] width 18 height 18
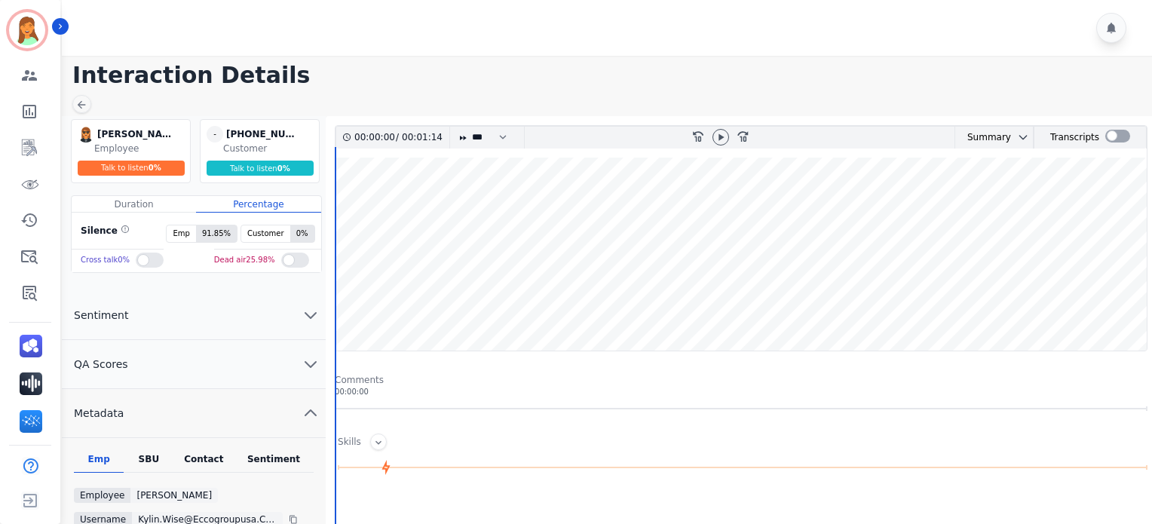
click at [196, 453] on div "Contact" at bounding box center [204, 463] width 60 height 20
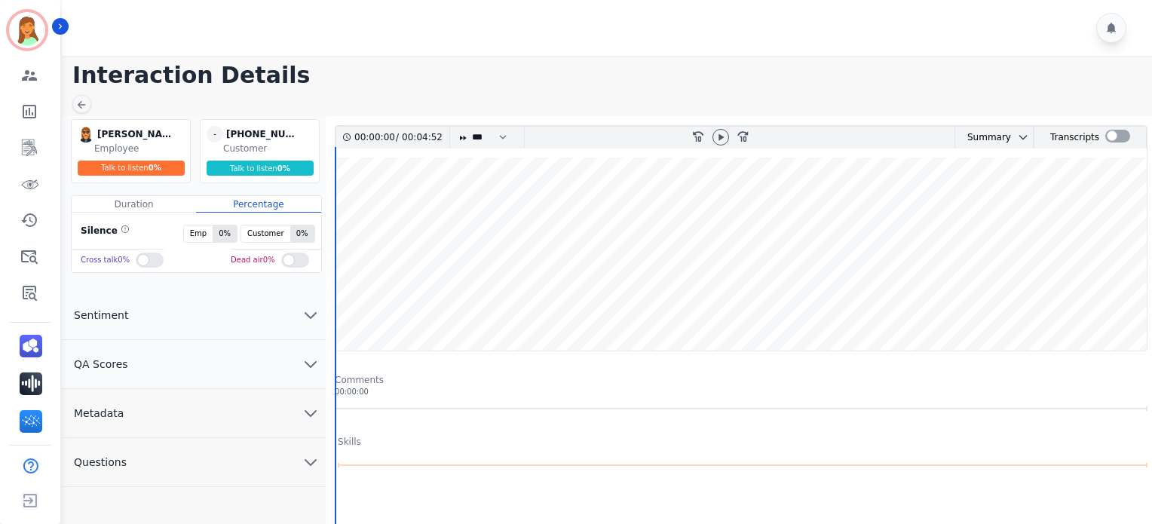
click at [253, 418] on button "Metadata" at bounding box center [194, 413] width 264 height 49
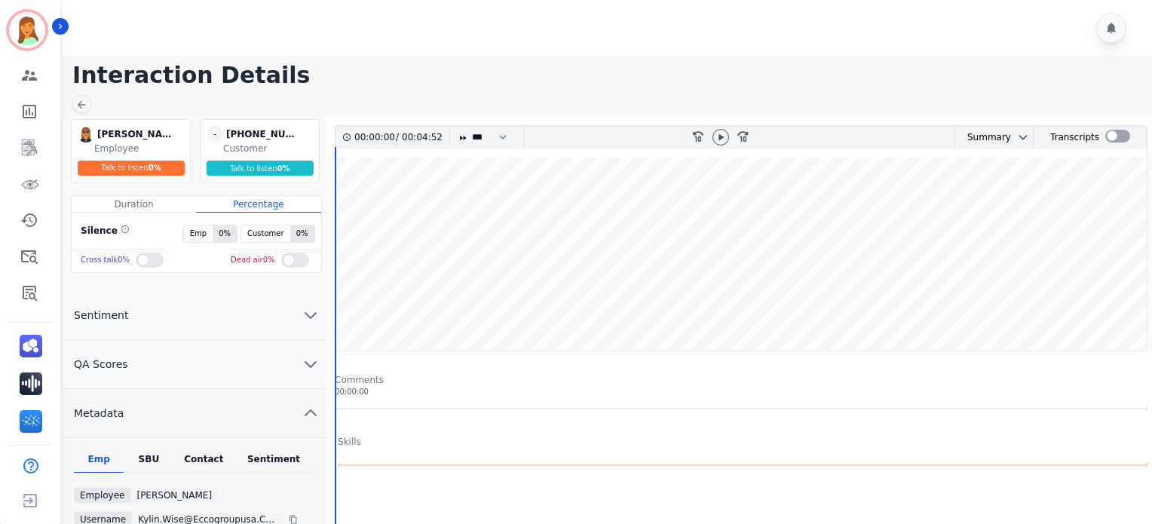
scroll to position [201, 0]
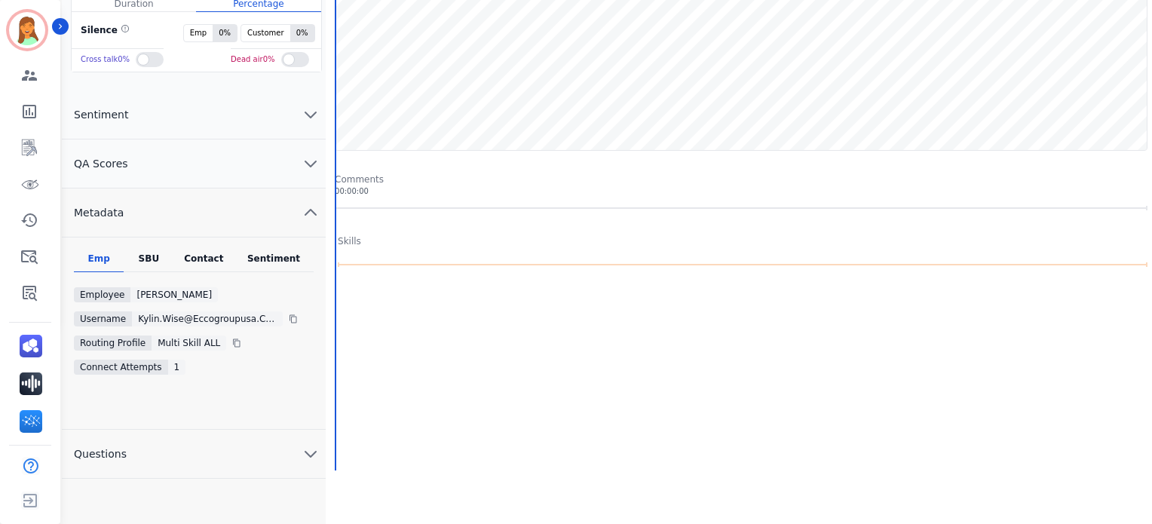
click at [210, 259] on div "Contact" at bounding box center [204, 263] width 60 height 20
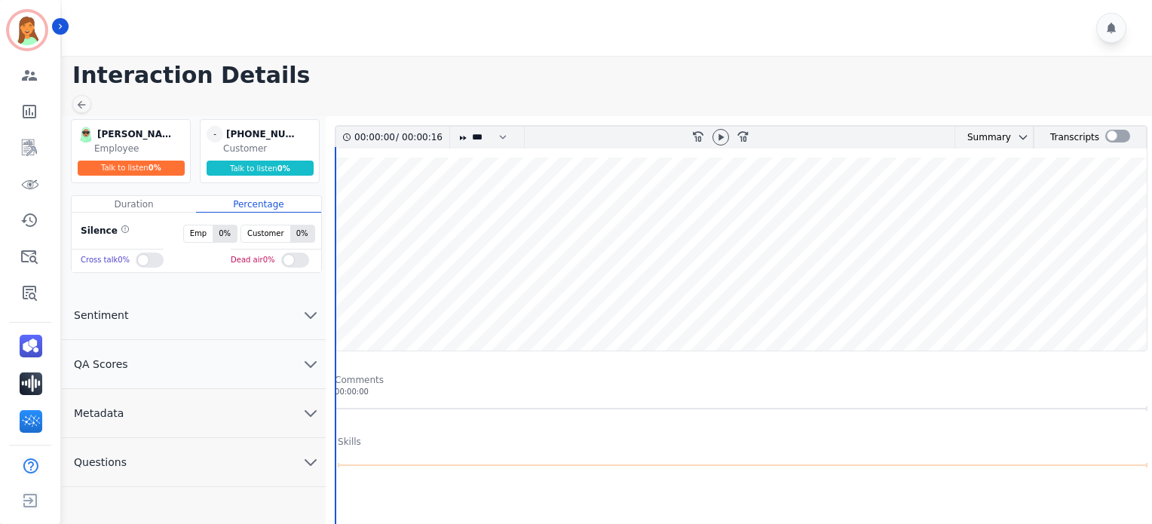
click at [277, 398] on button "Metadata" at bounding box center [194, 413] width 264 height 49
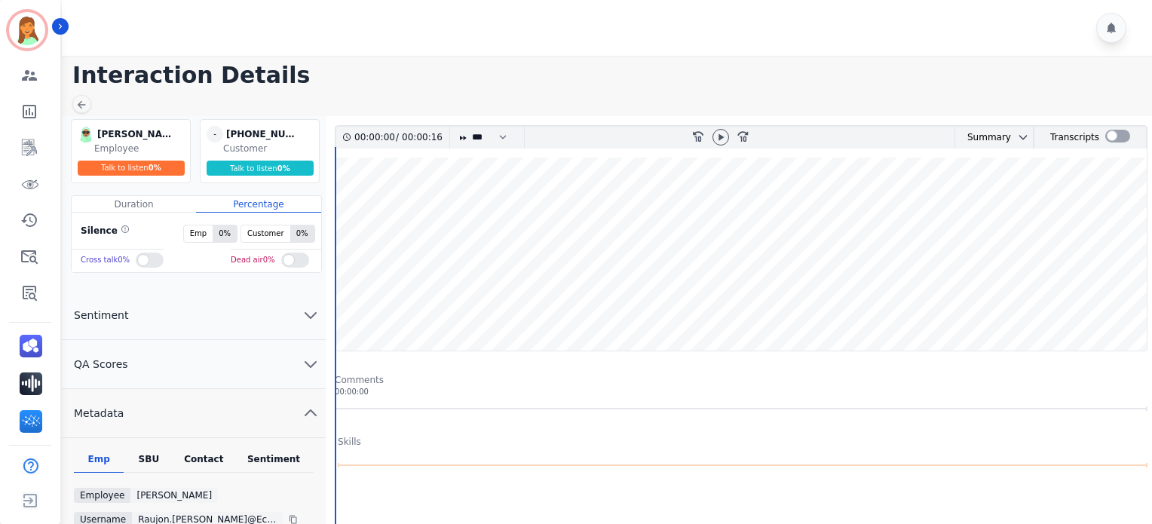
scroll to position [284, 0]
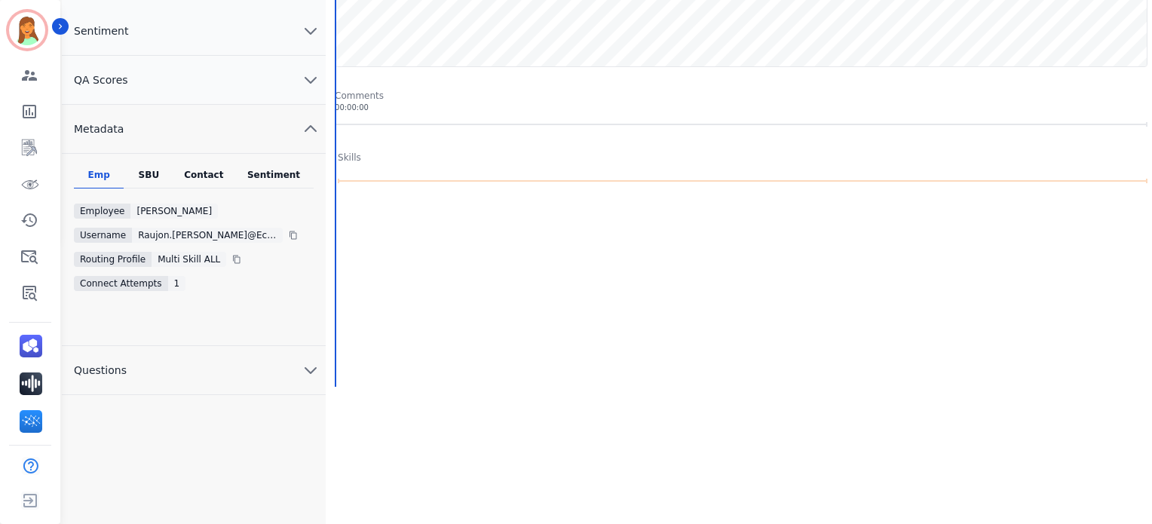
click at [200, 169] on div "Contact" at bounding box center [204, 179] width 60 height 20
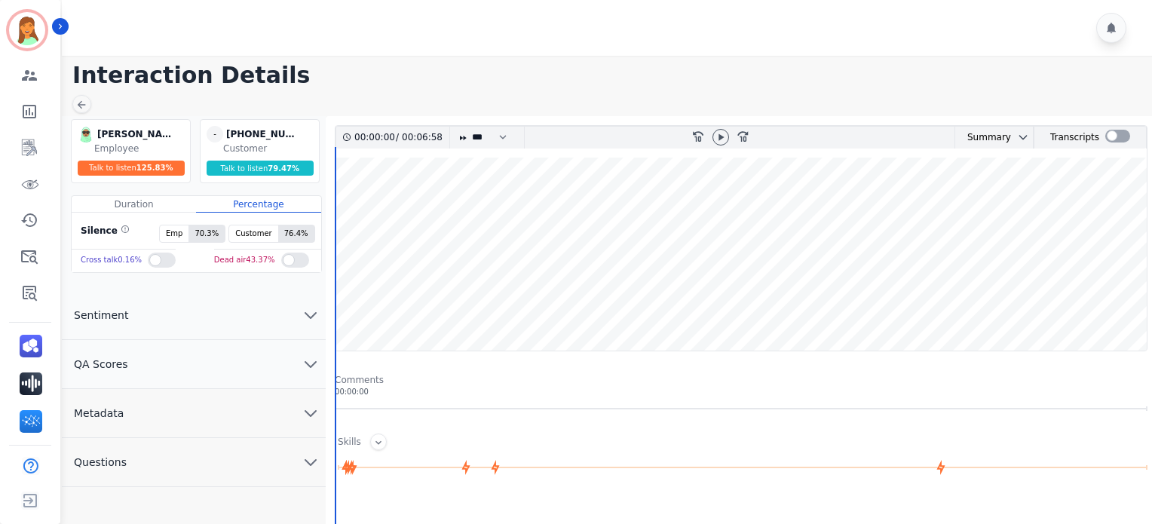
click at [225, 400] on button "Metadata" at bounding box center [194, 413] width 264 height 49
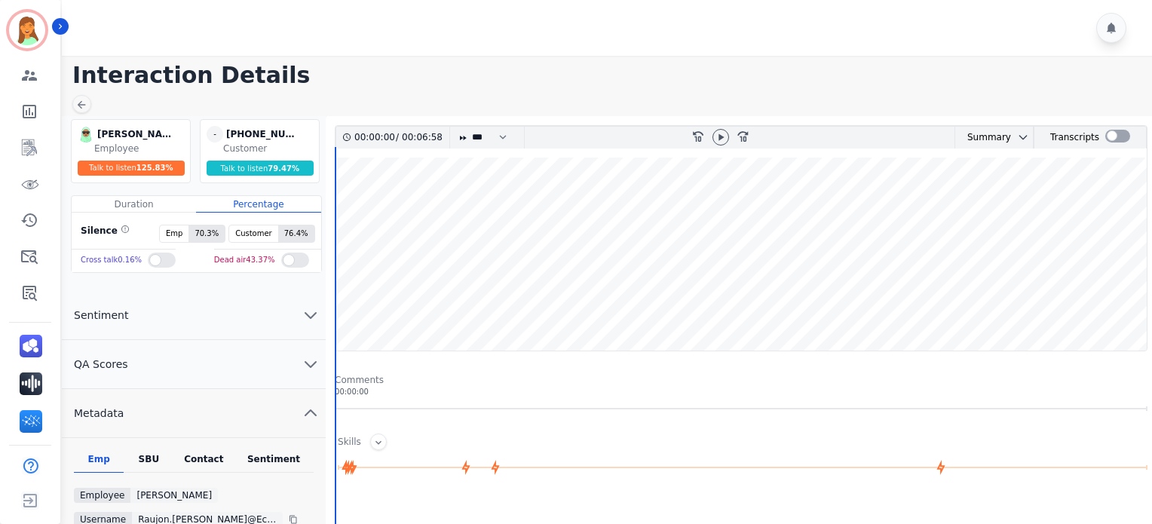
scroll to position [201, 0]
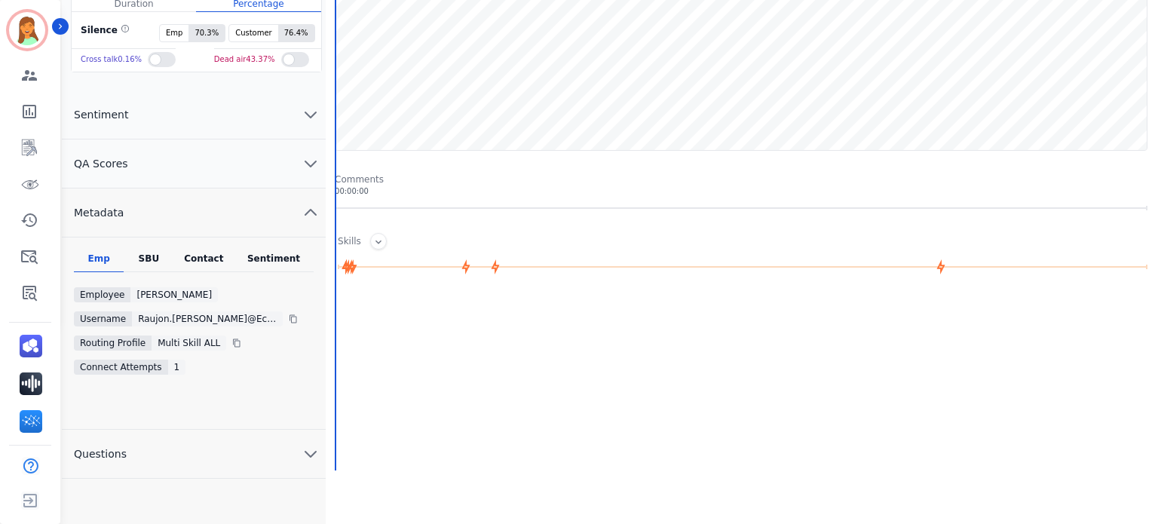
click at [194, 262] on div "Contact" at bounding box center [204, 263] width 60 height 20
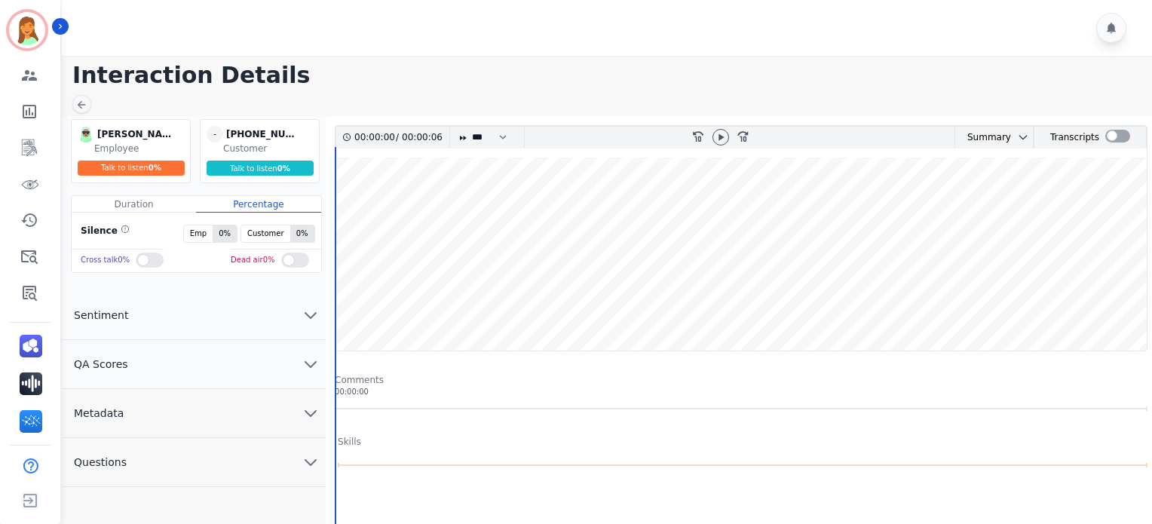
click at [190, 409] on button "Metadata" at bounding box center [194, 413] width 264 height 49
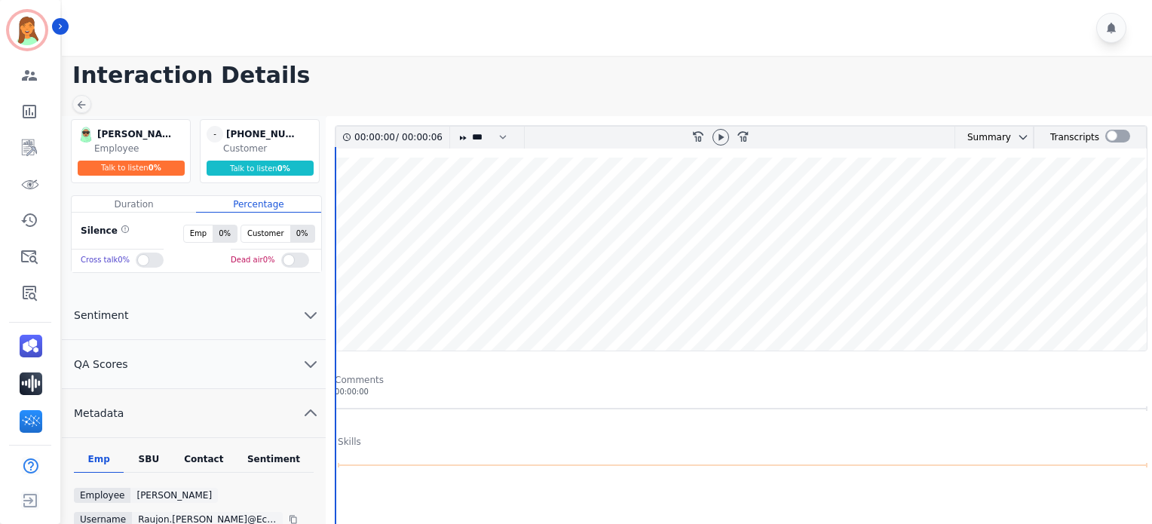
click at [209, 455] on div "Contact" at bounding box center [204, 463] width 60 height 20
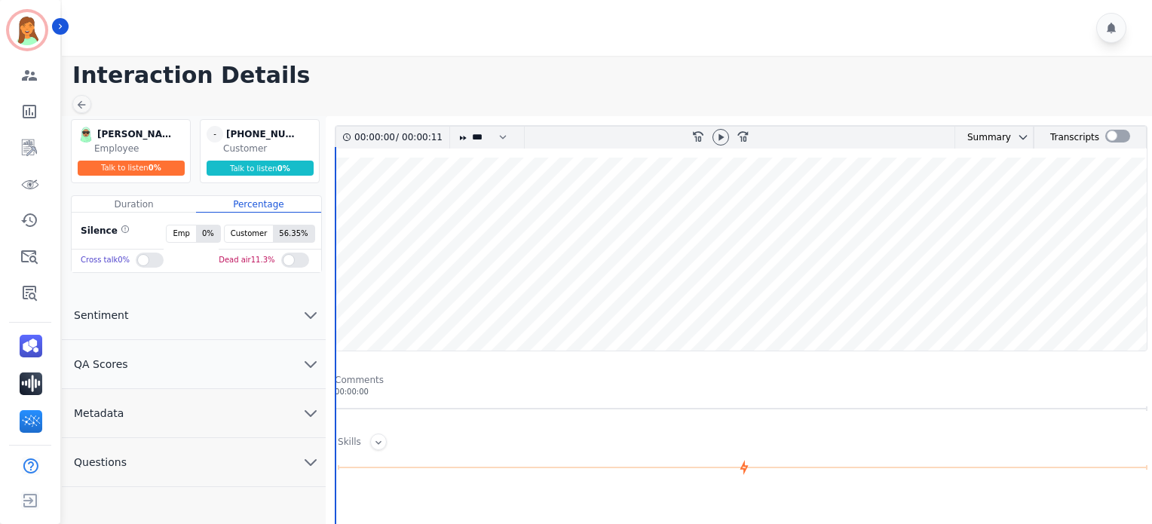
click at [178, 418] on button "Metadata" at bounding box center [194, 413] width 264 height 49
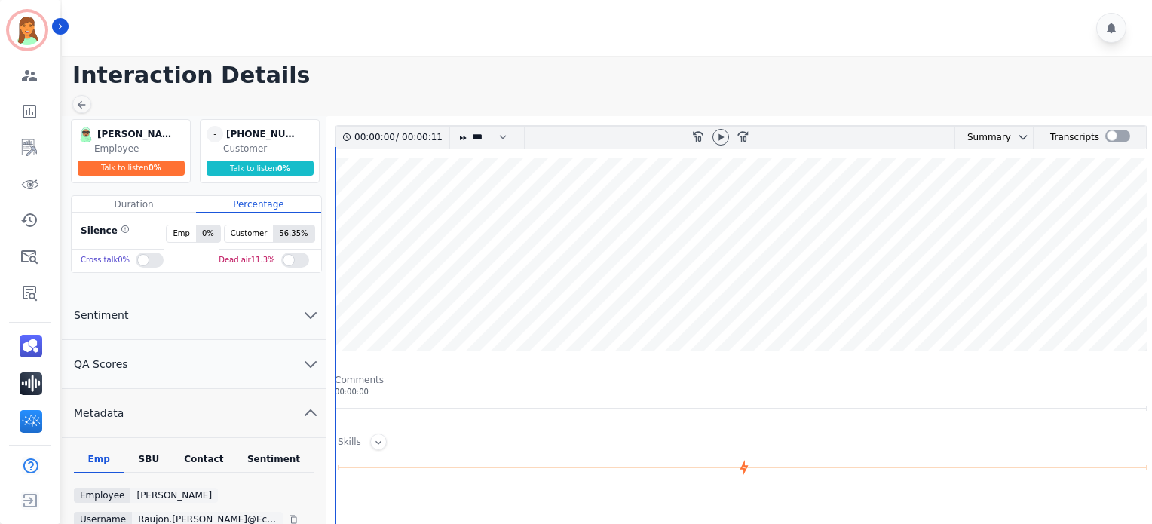
click at [212, 447] on div "Emp SBU Contact Sentiment Employee Raujon Davis Username raujon.davis@eccogroup…" at bounding box center [194, 534] width 264 height 192
click at [207, 453] on div "Contact" at bounding box center [204, 463] width 60 height 20
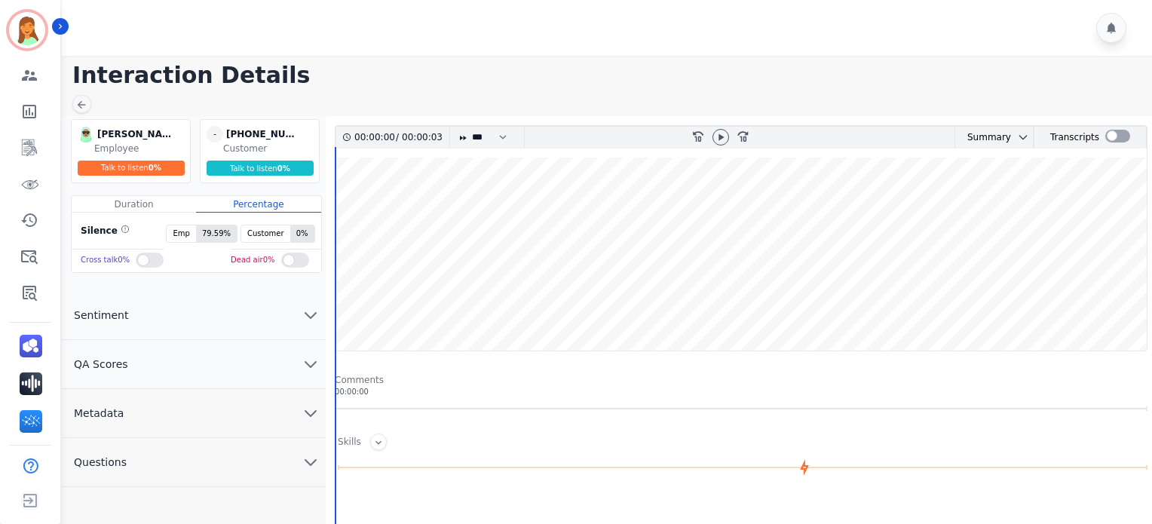
click at [247, 398] on button "Metadata" at bounding box center [194, 413] width 264 height 49
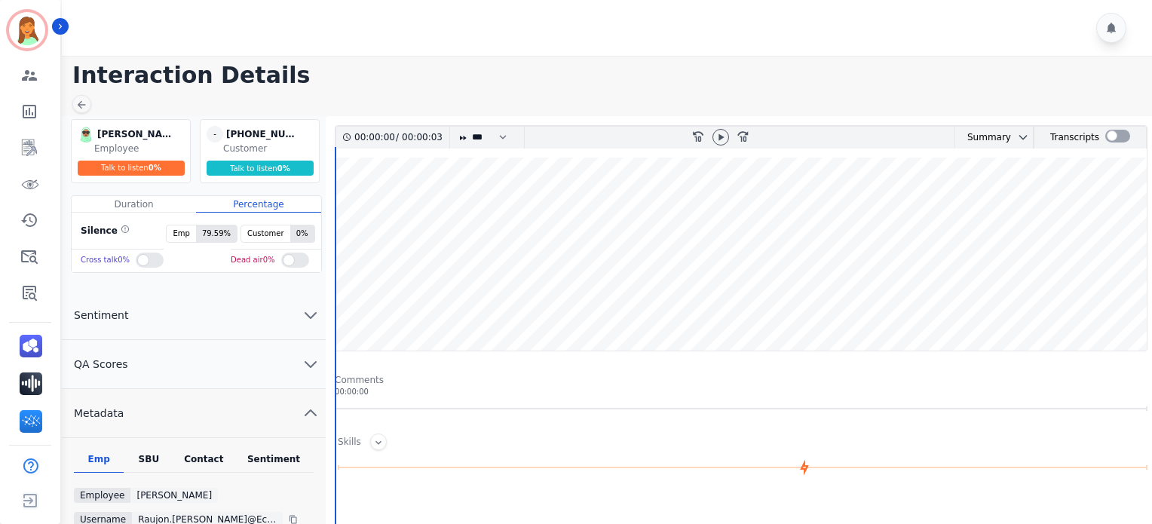
click at [217, 449] on div "Emp SBU Contact Sentiment Employee Raujon [PERSON_NAME] Username raujon.[PERSON…" at bounding box center [194, 534] width 264 height 192
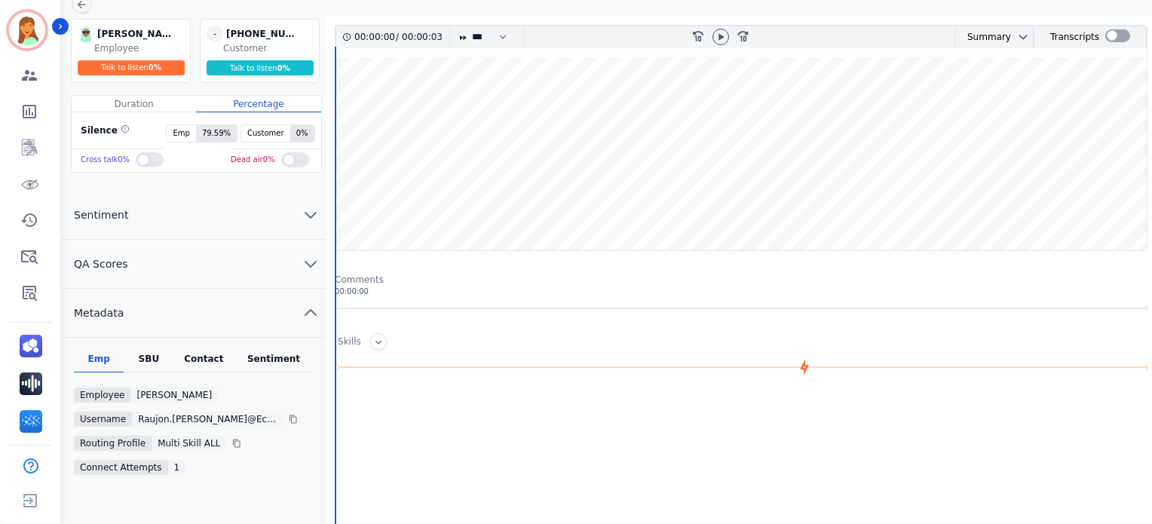
click at [213, 365] on div "Contact" at bounding box center [204, 363] width 60 height 20
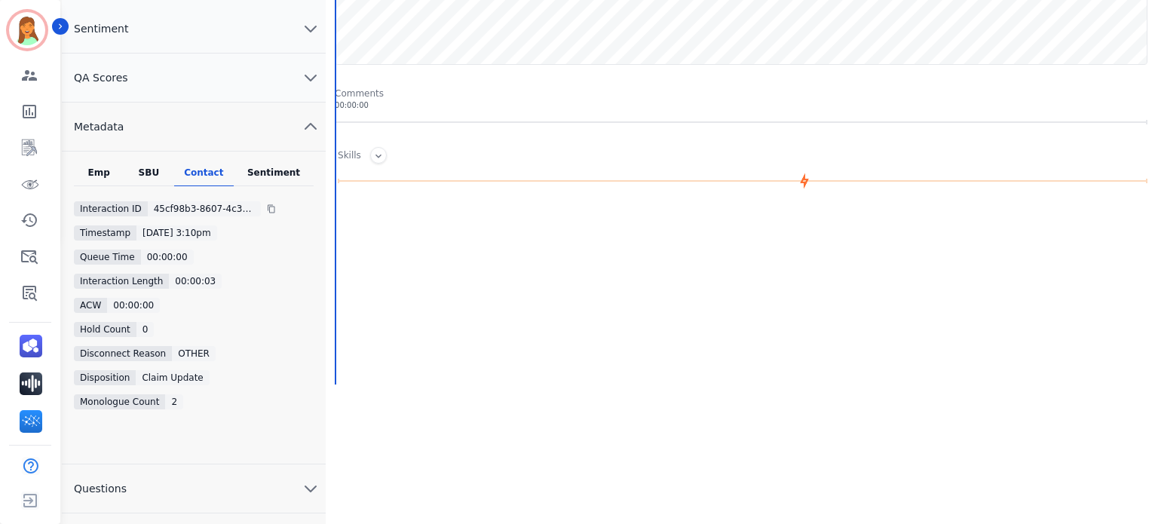
scroll to position [0, 0]
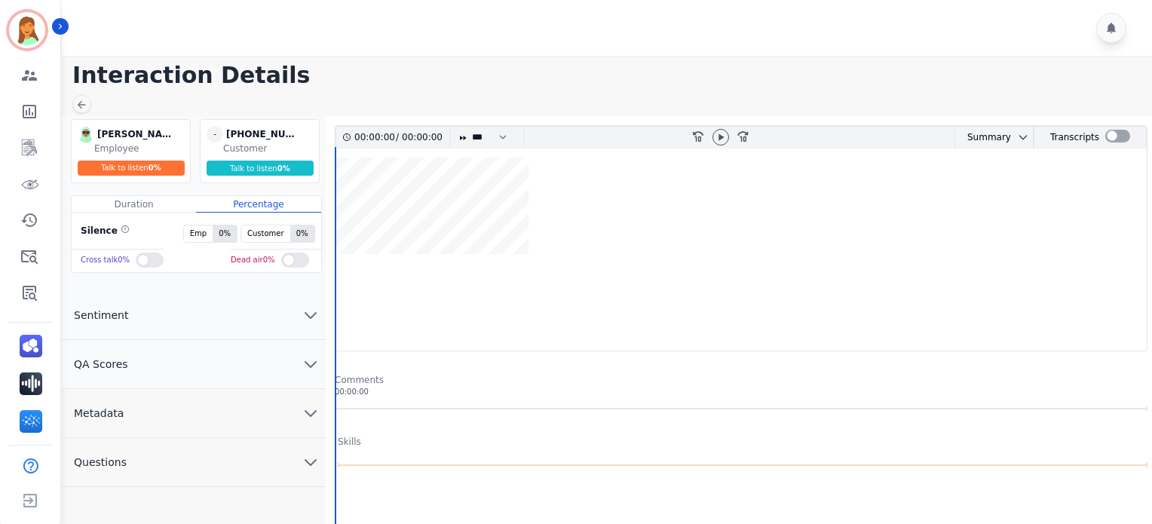
click at [257, 413] on button "Metadata" at bounding box center [194, 413] width 264 height 49
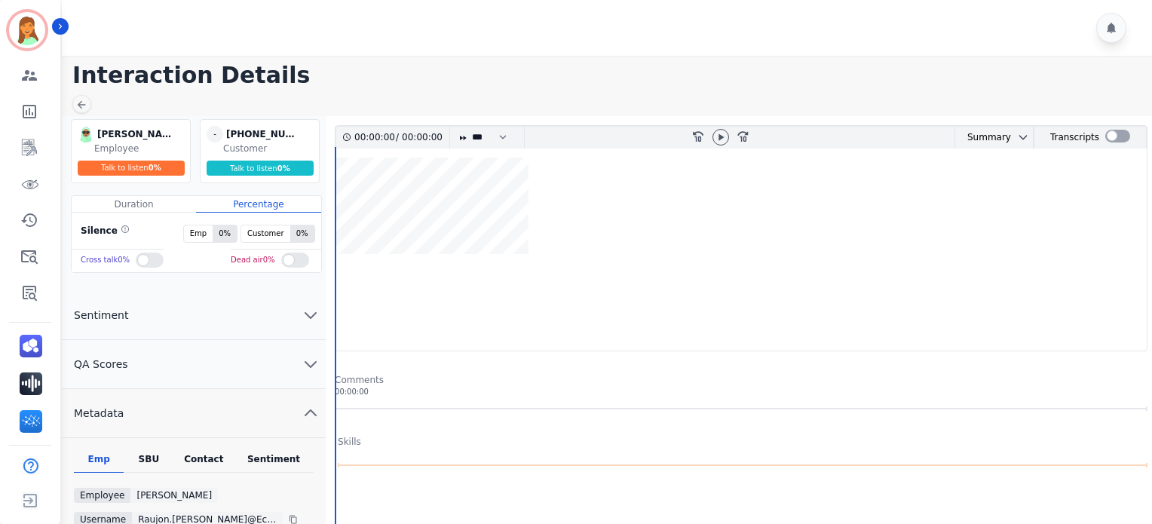
click at [194, 462] on div "Contact" at bounding box center [204, 463] width 60 height 20
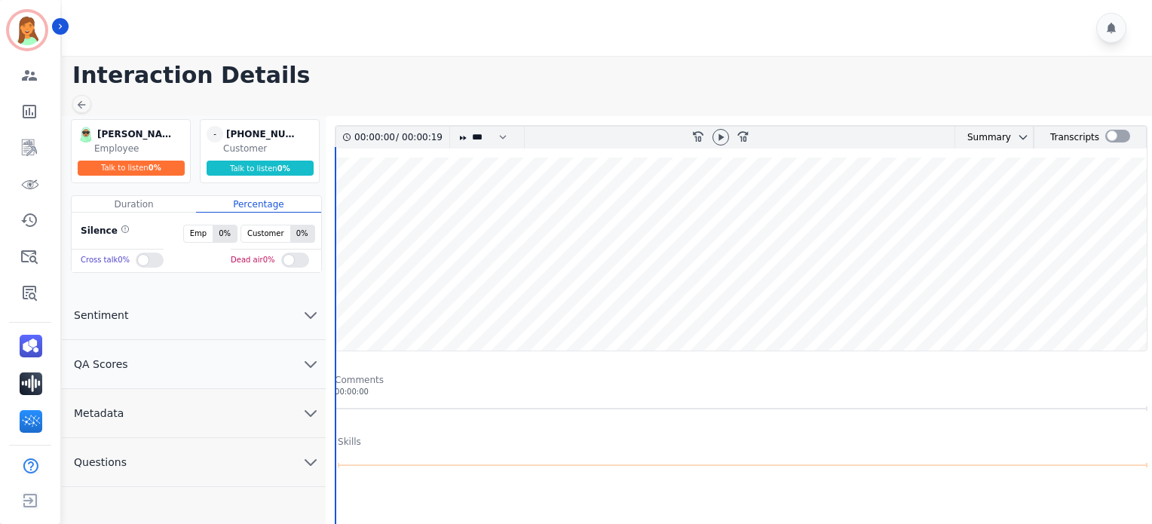
click at [222, 410] on button "Metadata" at bounding box center [194, 413] width 264 height 49
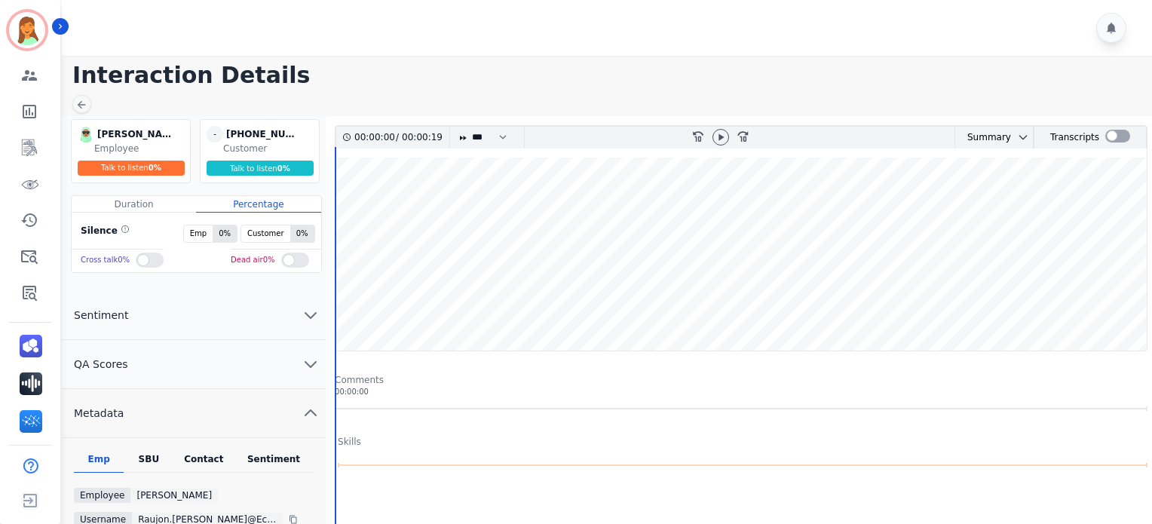
click at [208, 455] on div "Contact" at bounding box center [204, 463] width 60 height 20
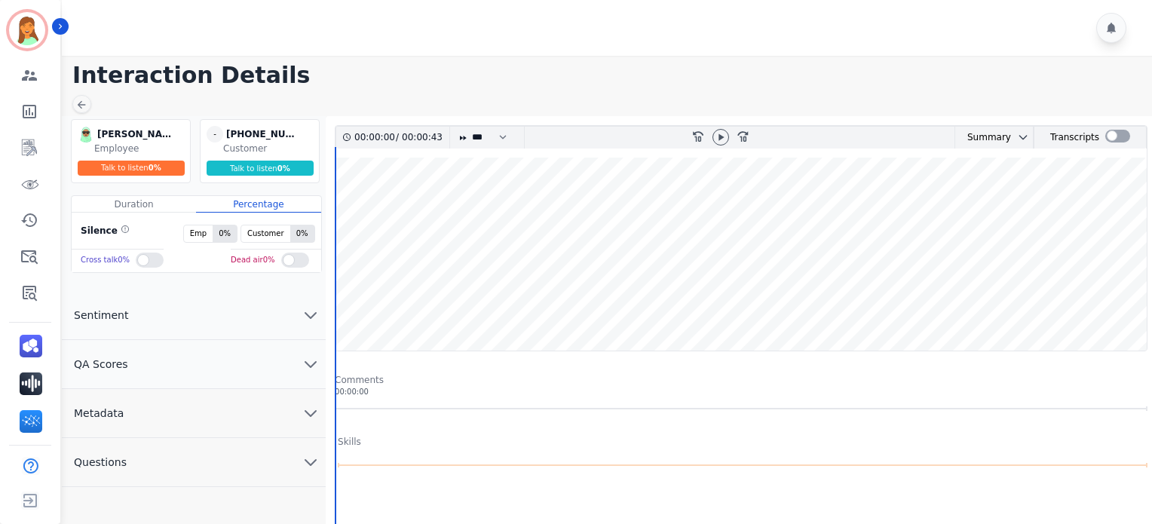
click at [170, 400] on button "Metadata" at bounding box center [194, 413] width 264 height 49
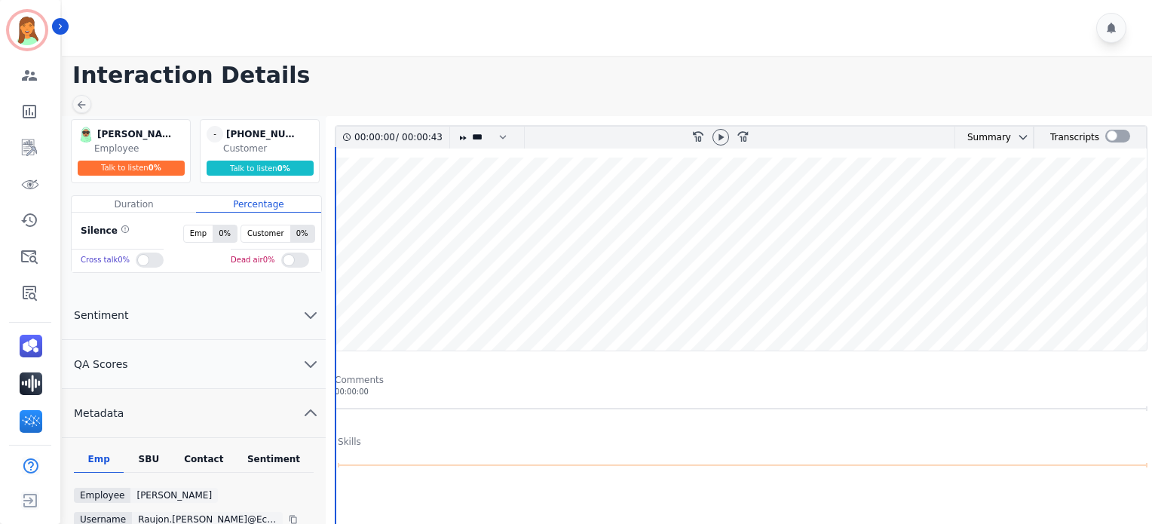
click at [202, 463] on div "Contact" at bounding box center [204, 463] width 60 height 20
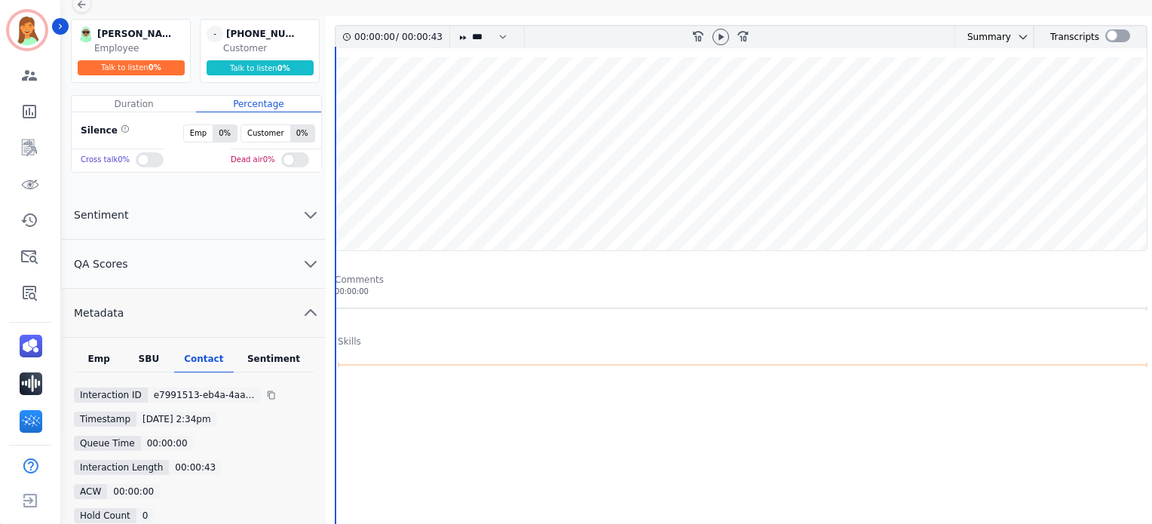
scroll to position [201, 0]
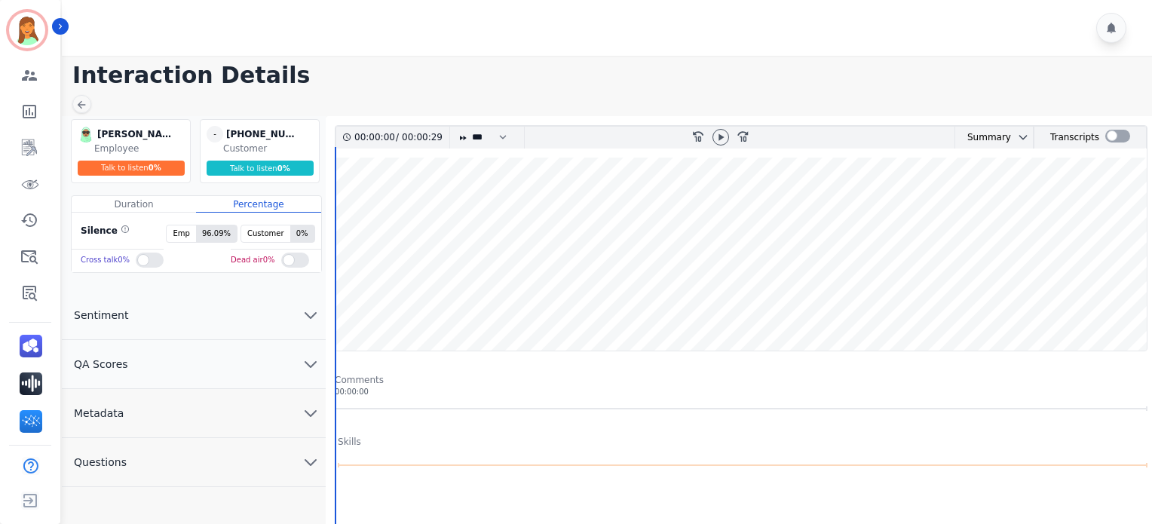
click at [256, 414] on button "Metadata" at bounding box center [194, 413] width 264 height 49
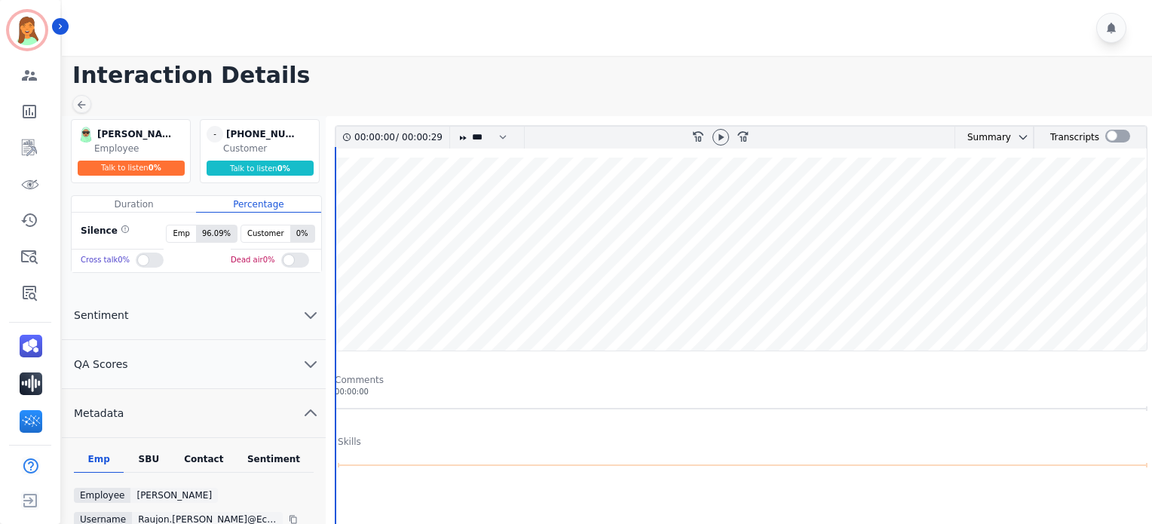
click at [193, 457] on div "Contact" at bounding box center [204, 463] width 60 height 20
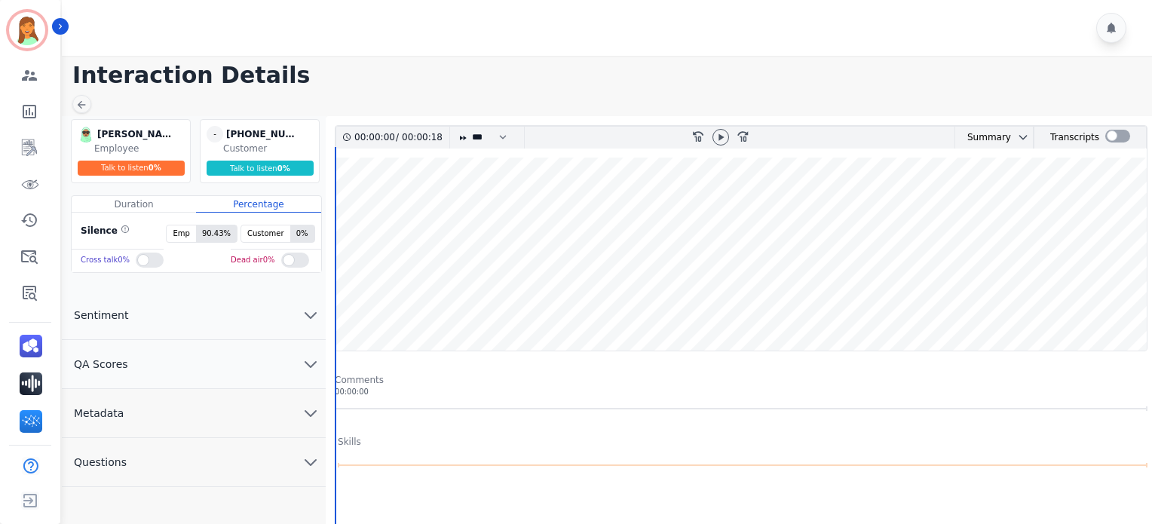
click at [182, 421] on button "Metadata" at bounding box center [194, 413] width 264 height 49
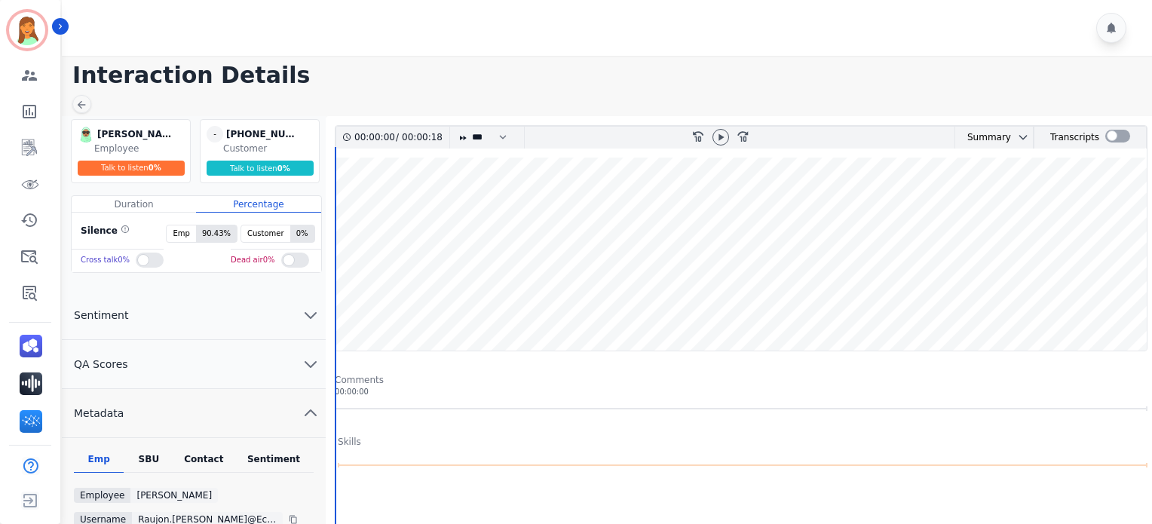
drag, startPoint x: 210, startPoint y: 455, endPoint x: 211, endPoint y: 462, distance: 7.7
click at [210, 459] on div "Contact" at bounding box center [204, 463] width 60 height 20
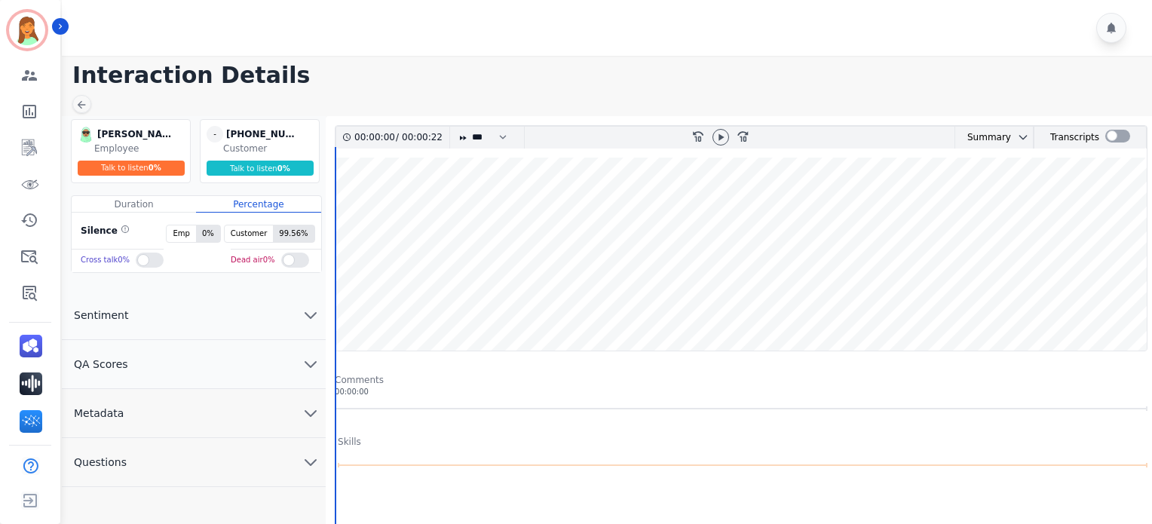
click at [302, 397] on button "Metadata" at bounding box center [194, 413] width 264 height 49
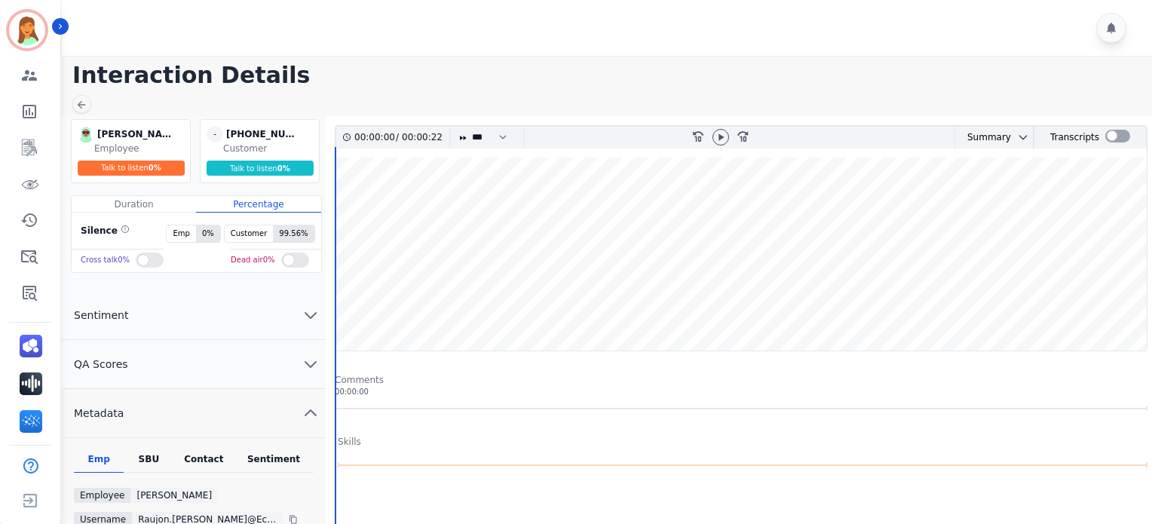
click at [208, 458] on div "Contact" at bounding box center [204, 463] width 60 height 20
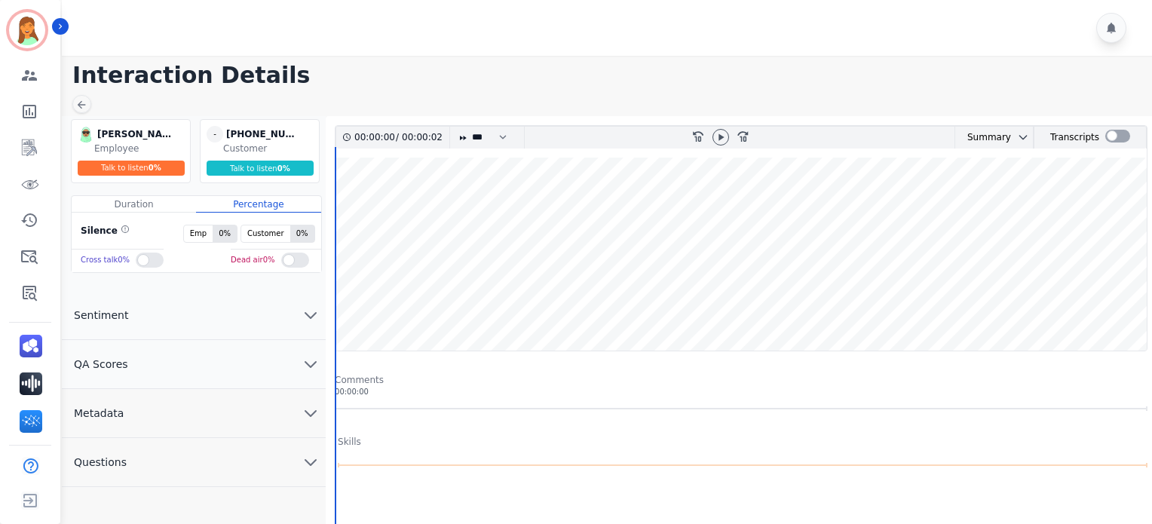
click at [192, 421] on button "Metadata" at bounding box center [194, 413] width 264 height 49
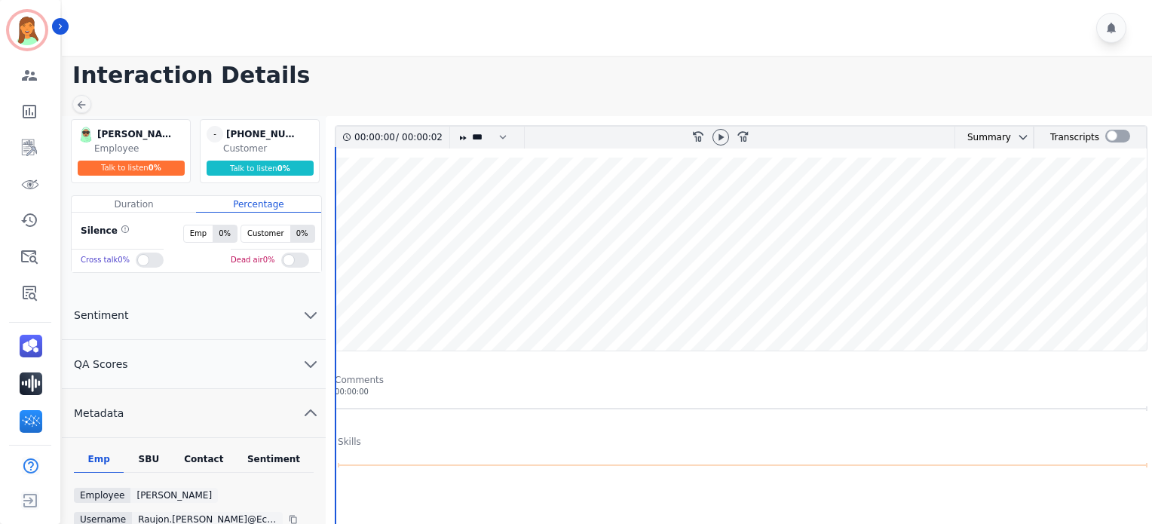
scroll to position [201, 0]
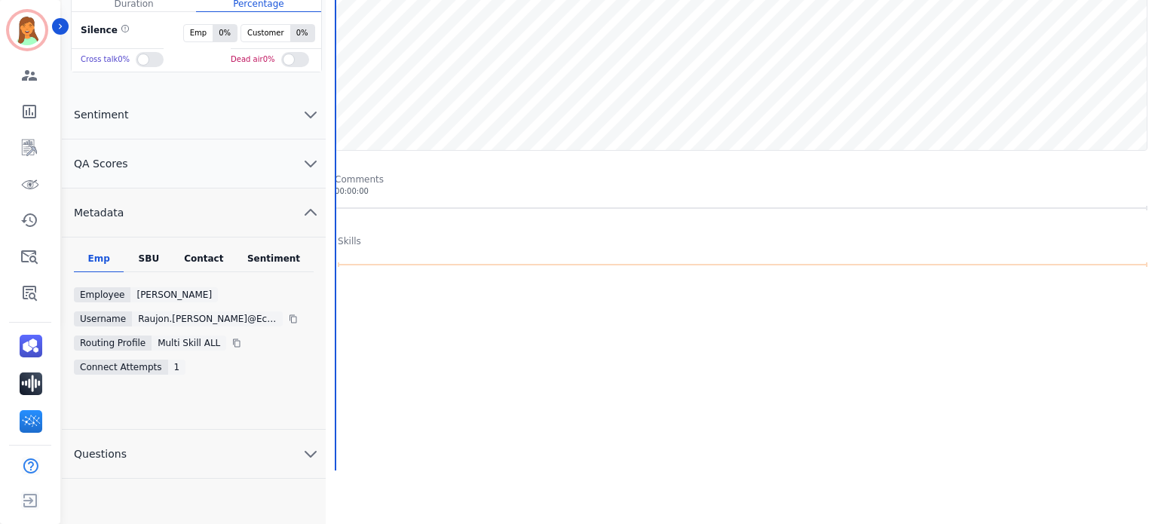
click at [197, 253] on div "Contact" at bounding box center [204, 263] width 60 height 20
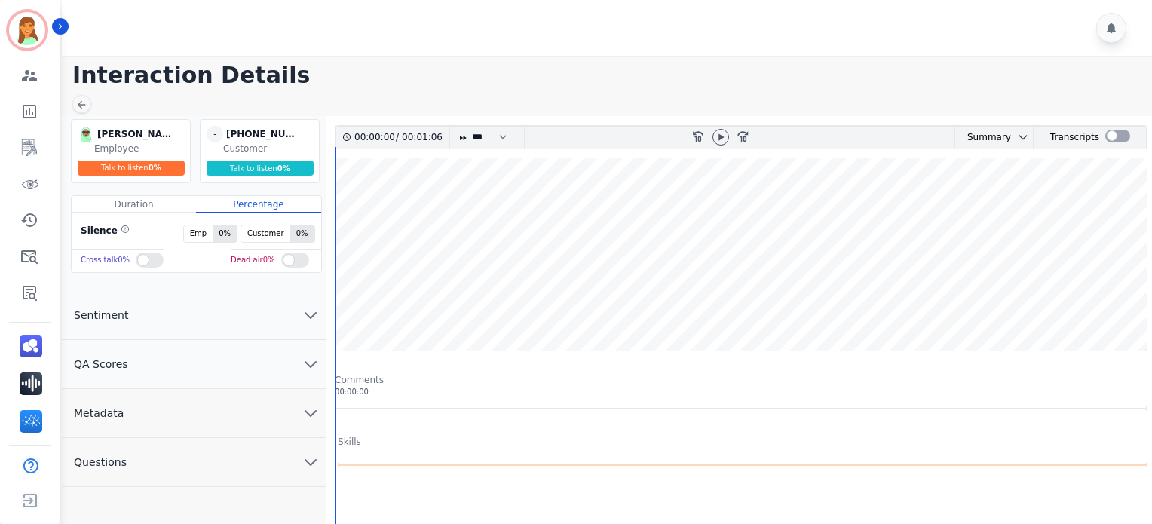
click at [185, 405] on button "Metadata" at bounding box center [194, 413] width 264 height 49
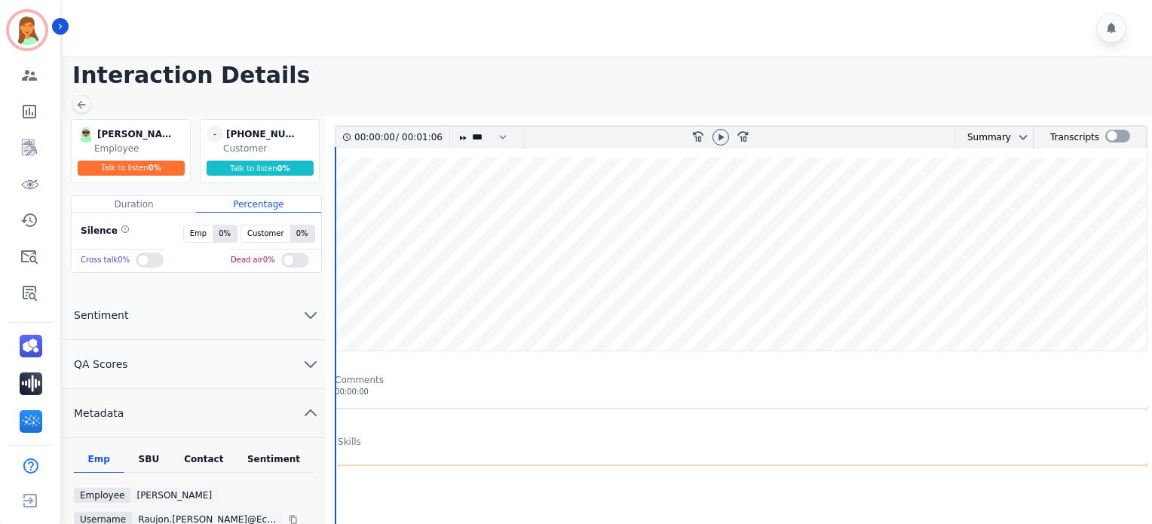
click at [210, 463] on div "Contact" at bounding box center [204, 463] width 60 height 20
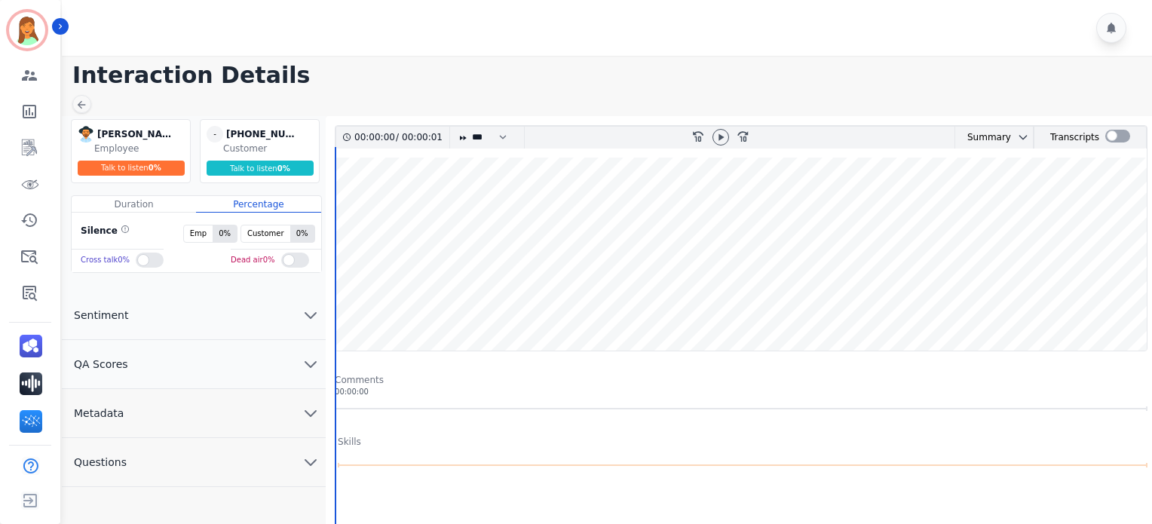
click at [199, 406] on button "Metadata" at bounding box center [194, 413] width 264 height 49
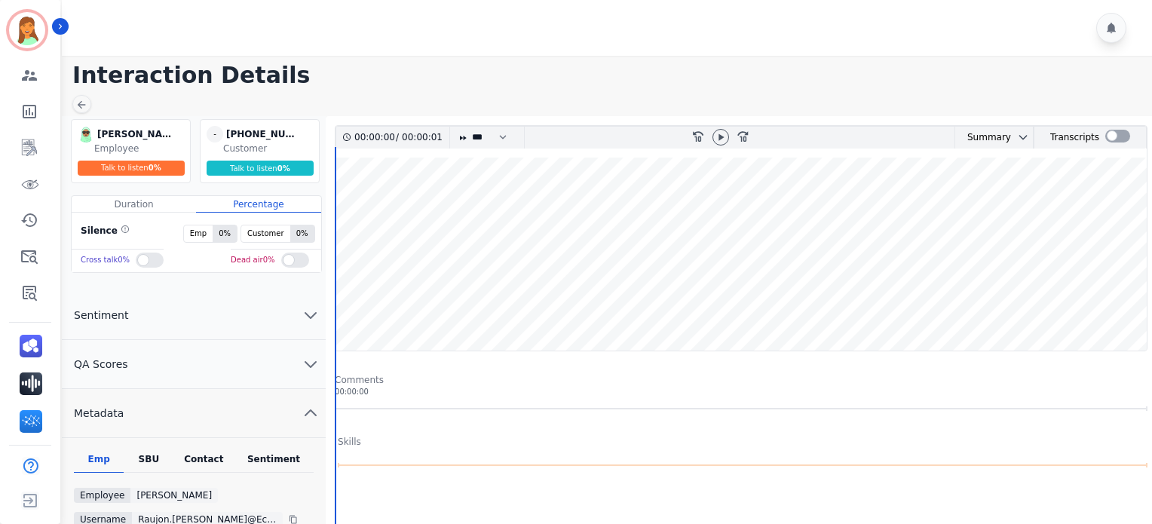
scroll to position [201, 0]
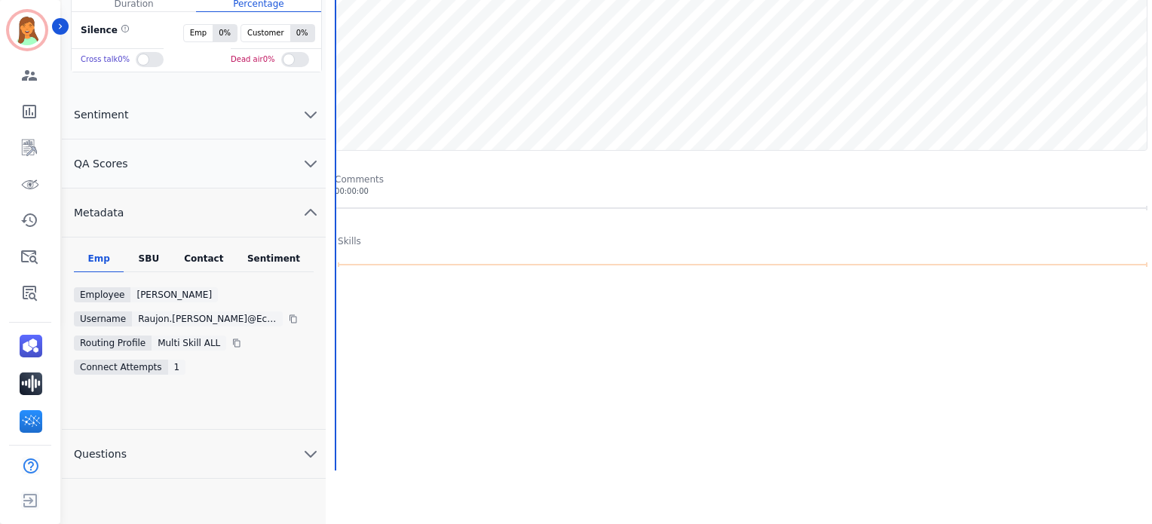
click at [203, 260] on div "Contact" at bounding box center [204, 263] width 60 height 20
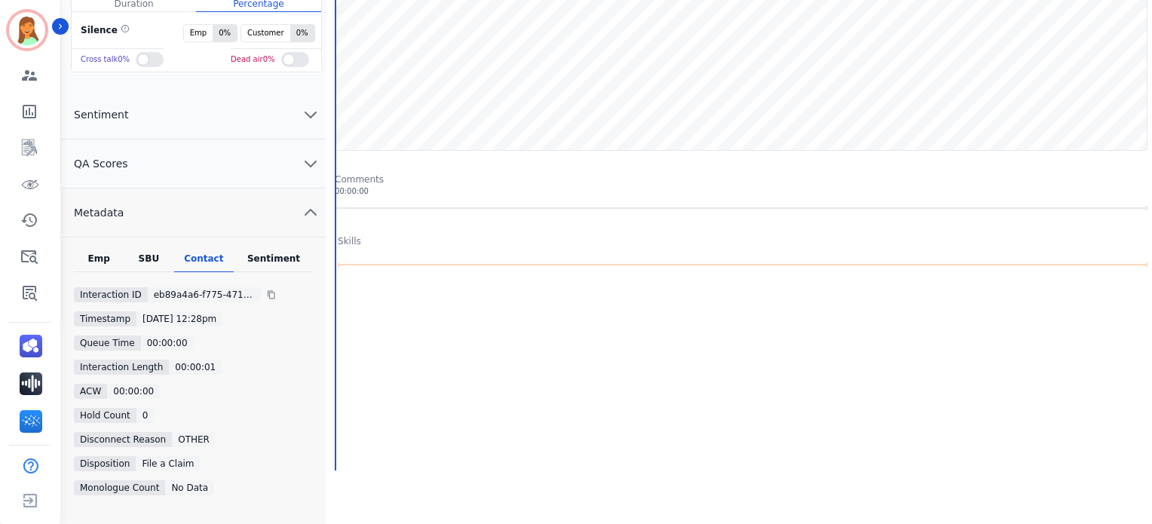
scroll to position [284, 0]
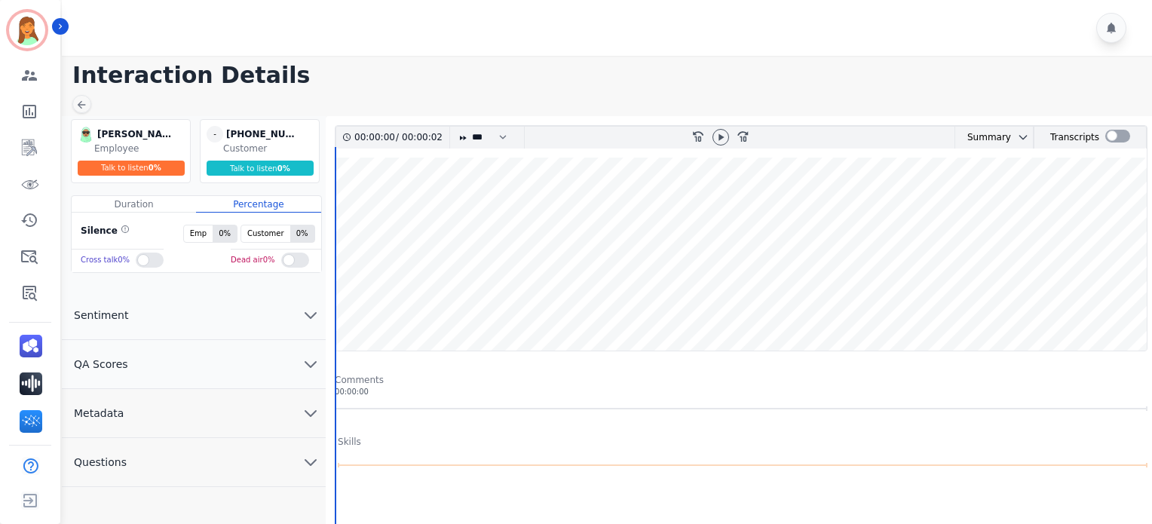
click at [166, 421] on button "Metadata" at bounding box center [194, 413] width 264 height 49
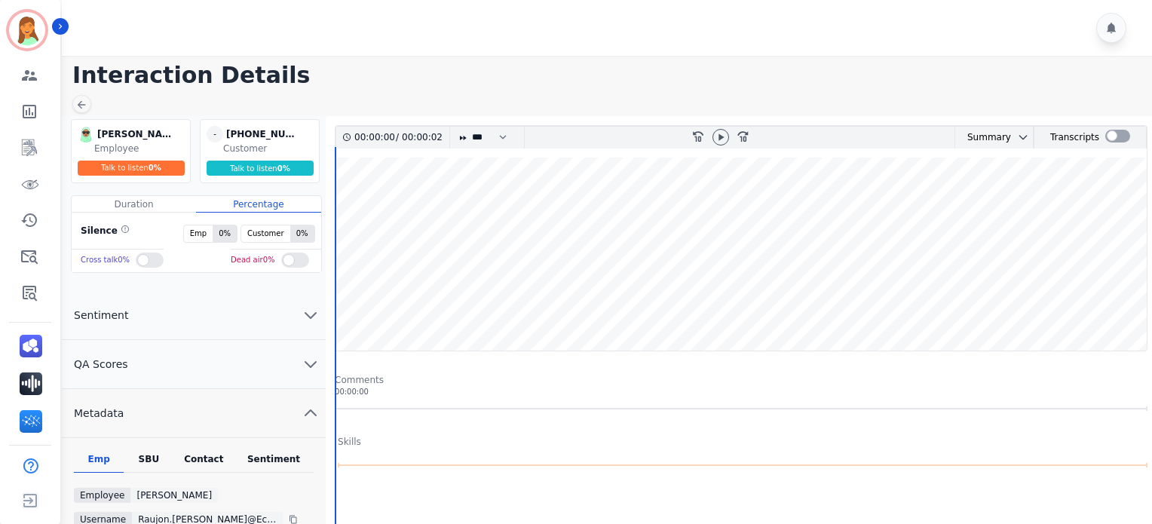
click at [195, 458] on div "Contact" at bounding box center [204, 463] width 60 height 20
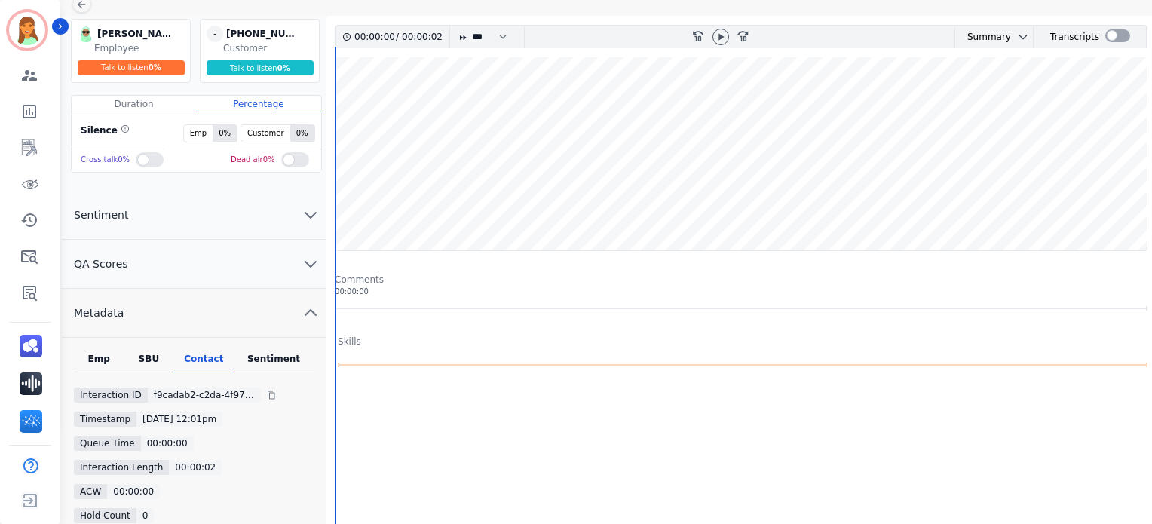
scroll to position [201, 0]
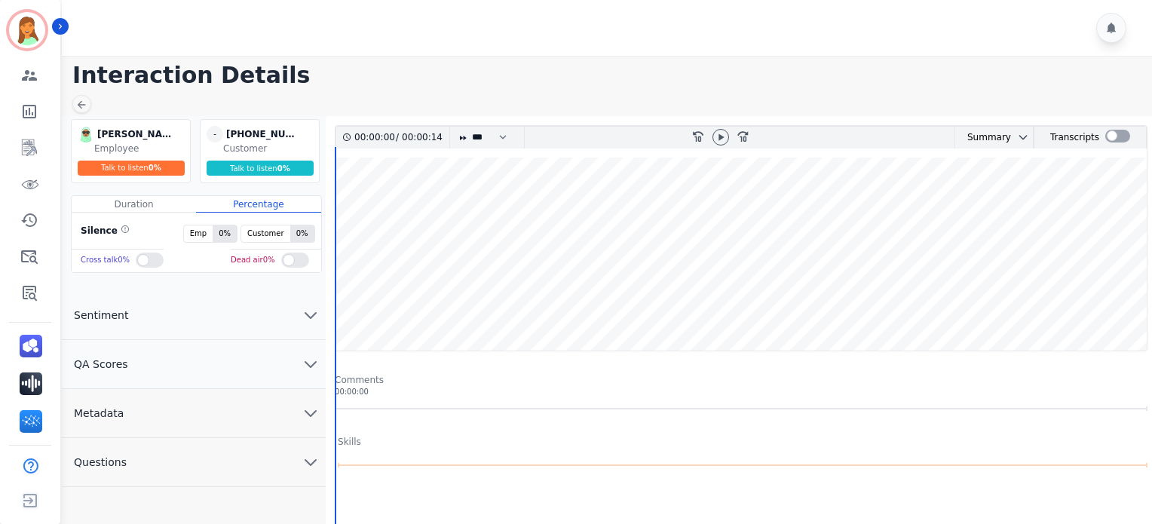
click at [222, 415] on button "Metadata" at bounding box center [194, 413] width 264 height 49
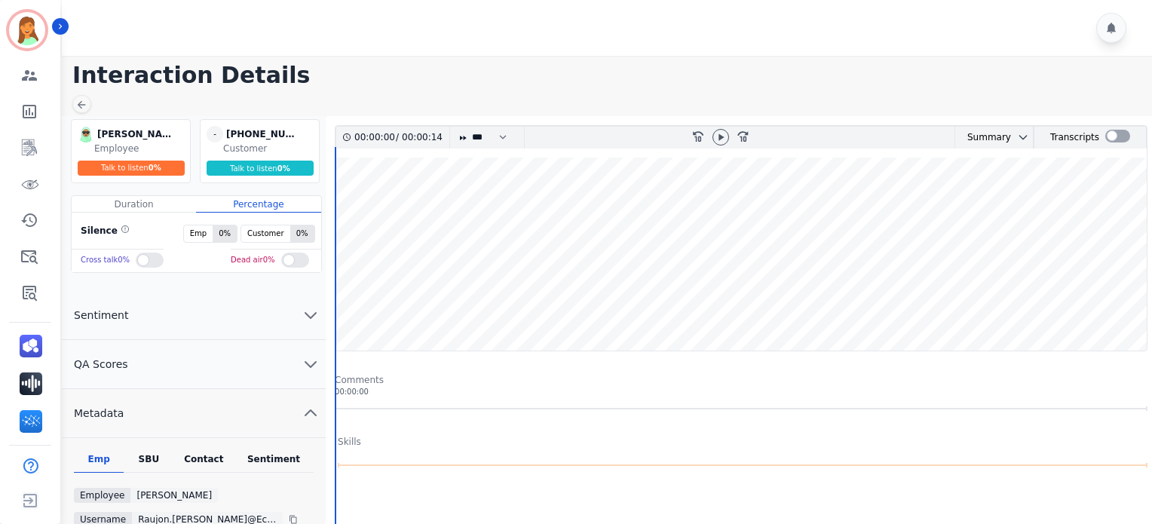
drag, startPoint x: 213, startPoint y: 467, endPoint x: 216, endPoint y: 458, distance: 10.1
click at [213, 464] on div "Contact" at bounding box center [204, 463] width 60 height 20
